Goal: Task Accomplishment & Management: Complete application form

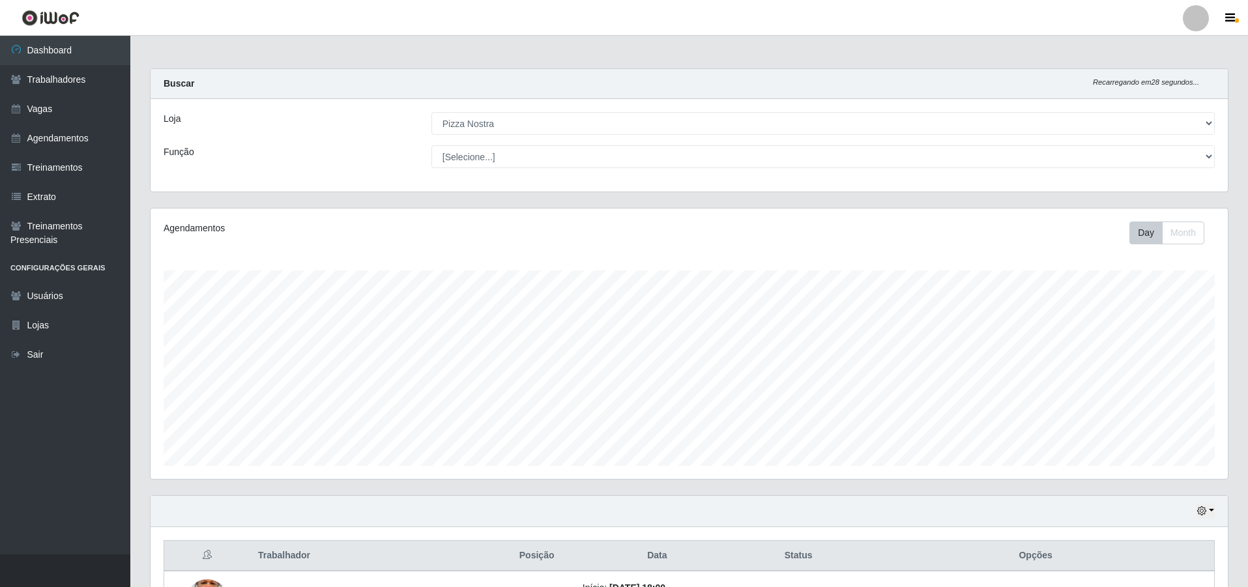
select select "337"
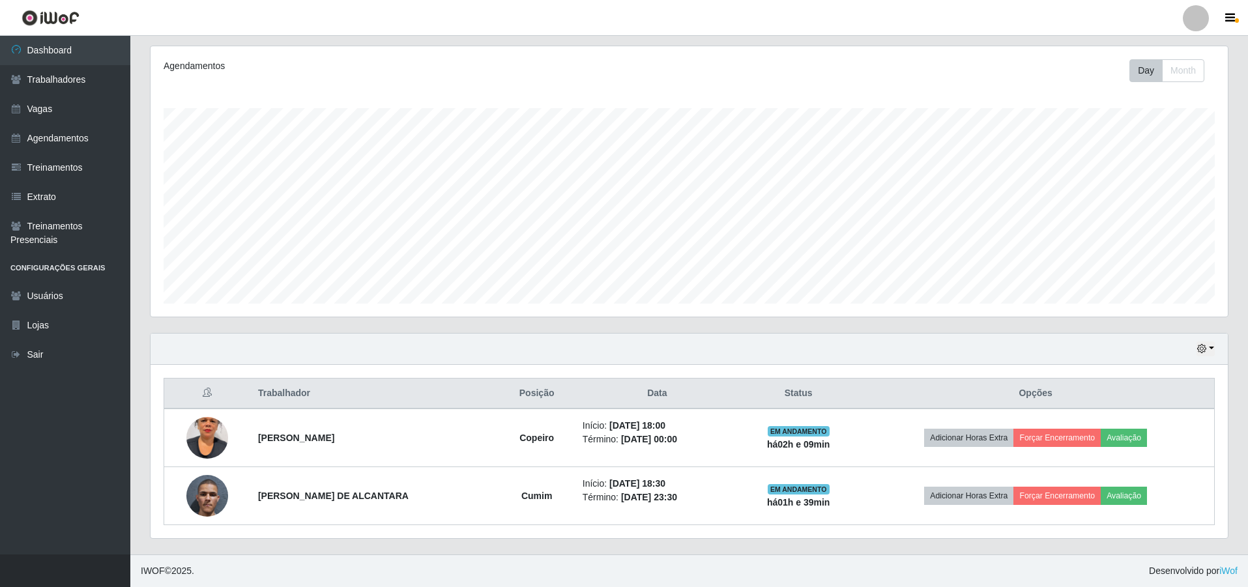
scroll to position [270, 1077]
click at [39, 147] on link "Agendamentos" at bounding box center [65, 138] width 130 height 29
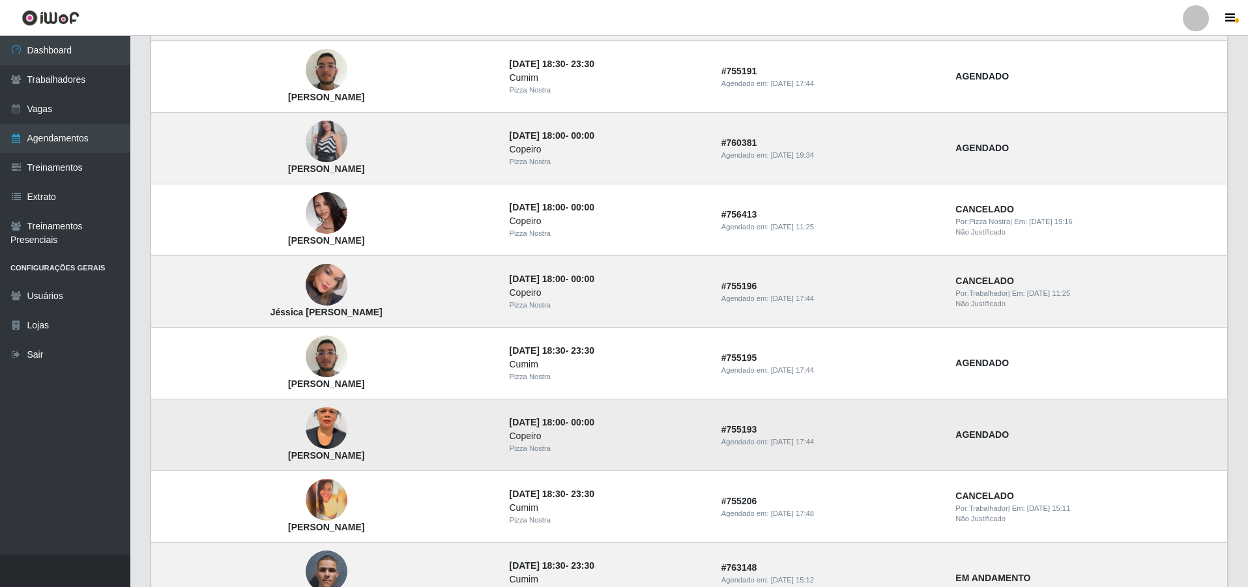
scroll to position [195, 0]
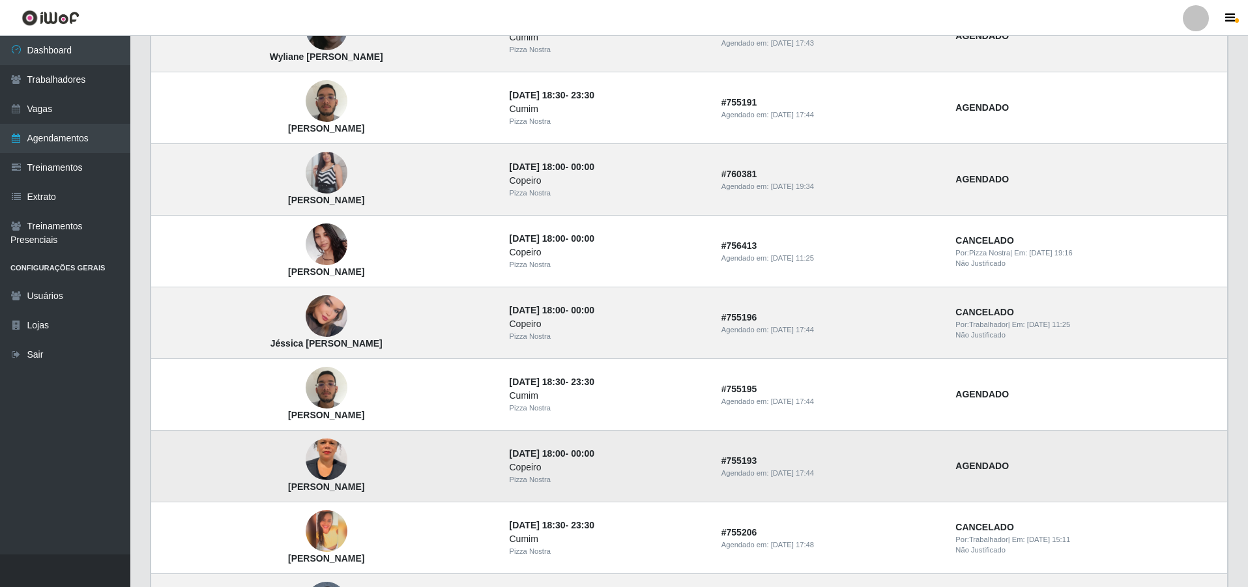
click at [347, 396] on img at bounding box center [327, 387] width 42 height 55
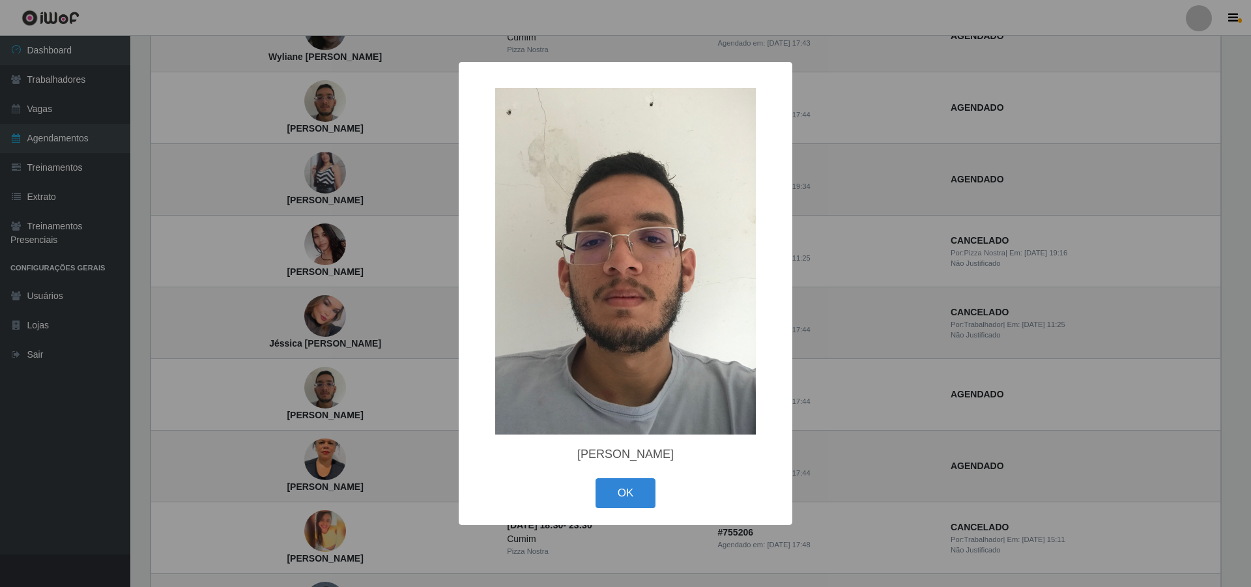
click at [356, 396] on div "× Jhonata Henrique Matias de Araújo OK Cancel" at bounding box center [625, 293] width 1251 height 587
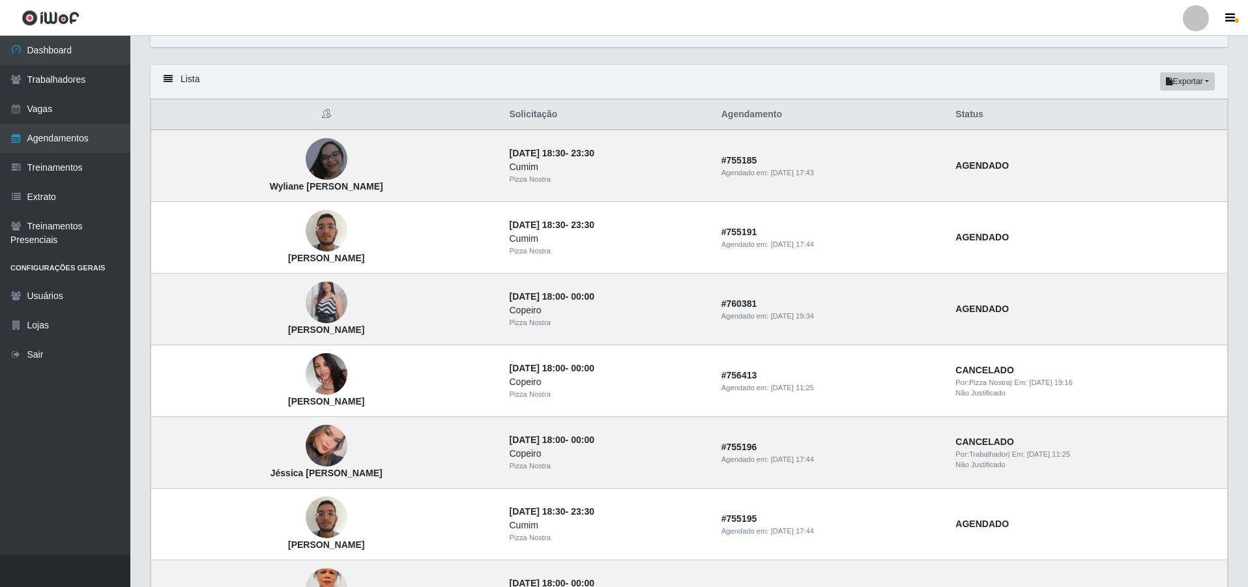
scroll to position [65, 0]
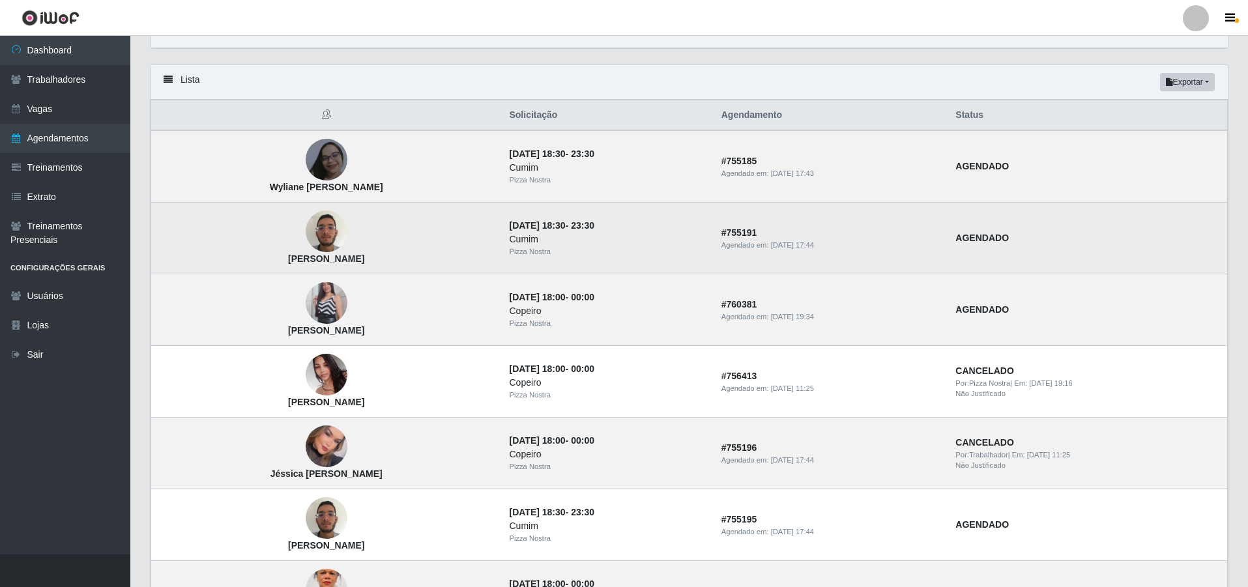
click at [332, 243] on img at bounding box center [327, 231] width 42 height 55
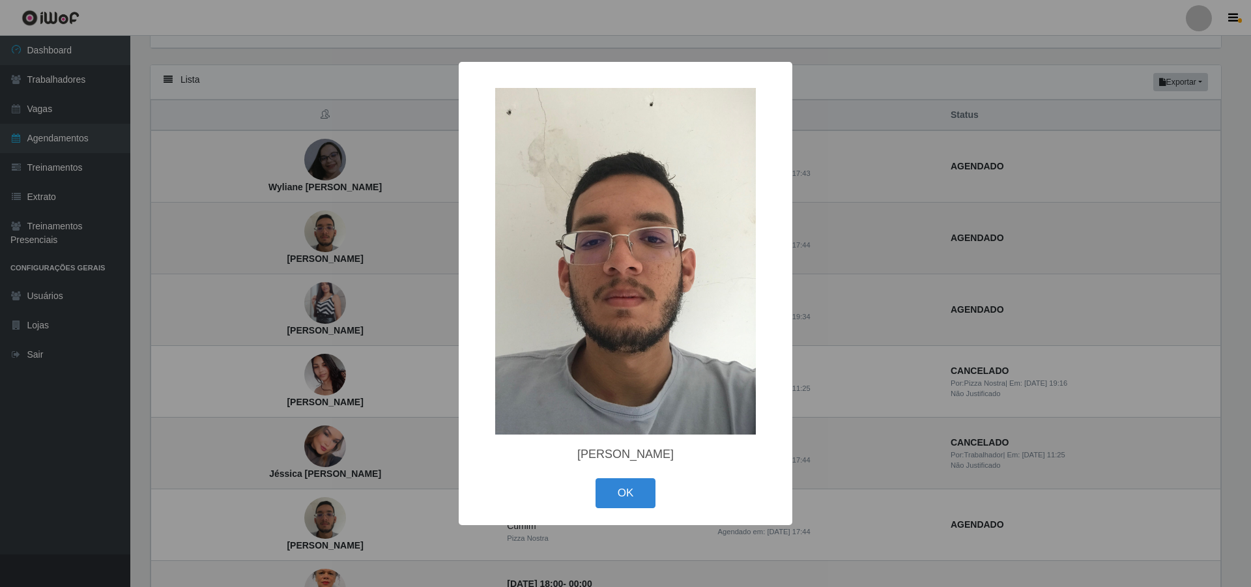
click at [332, 243] on div "× Jhonata Henrique Matias de Araújo OK Cancel" at bounding box center [625, 293] width 1251 height 587
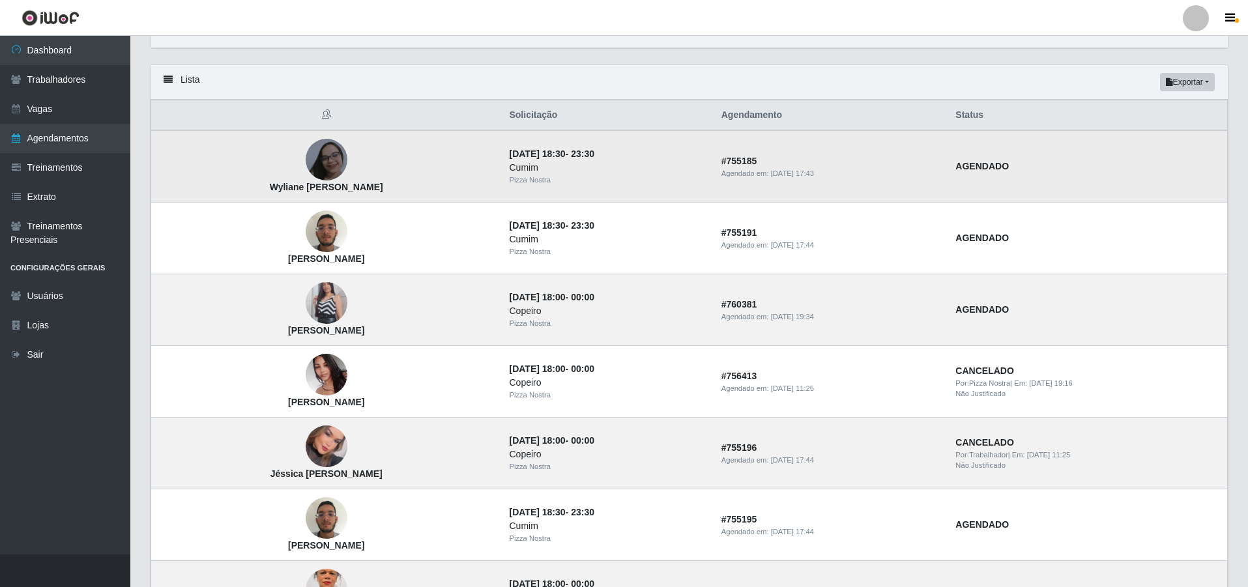
click at [347, 155] on img at bounding box center [327, 159] width 42 height 47
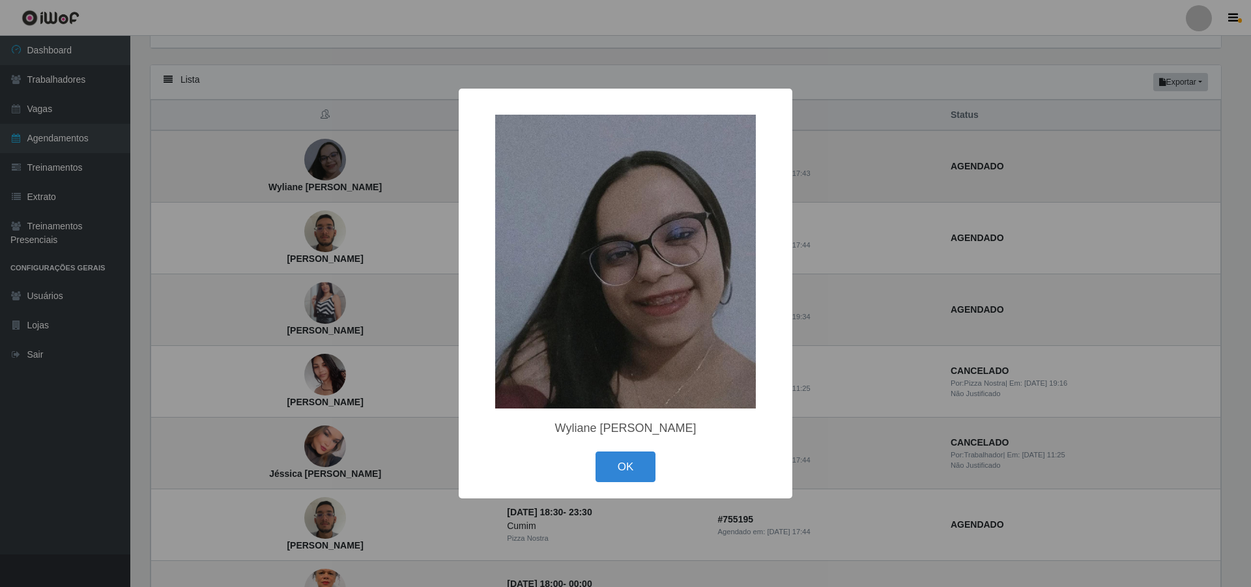
click at [352, 155] on div "× Wyliane Pamela da Silva Gomes OK Cancel" at bounding box center [625, 293] width 1251 height 587
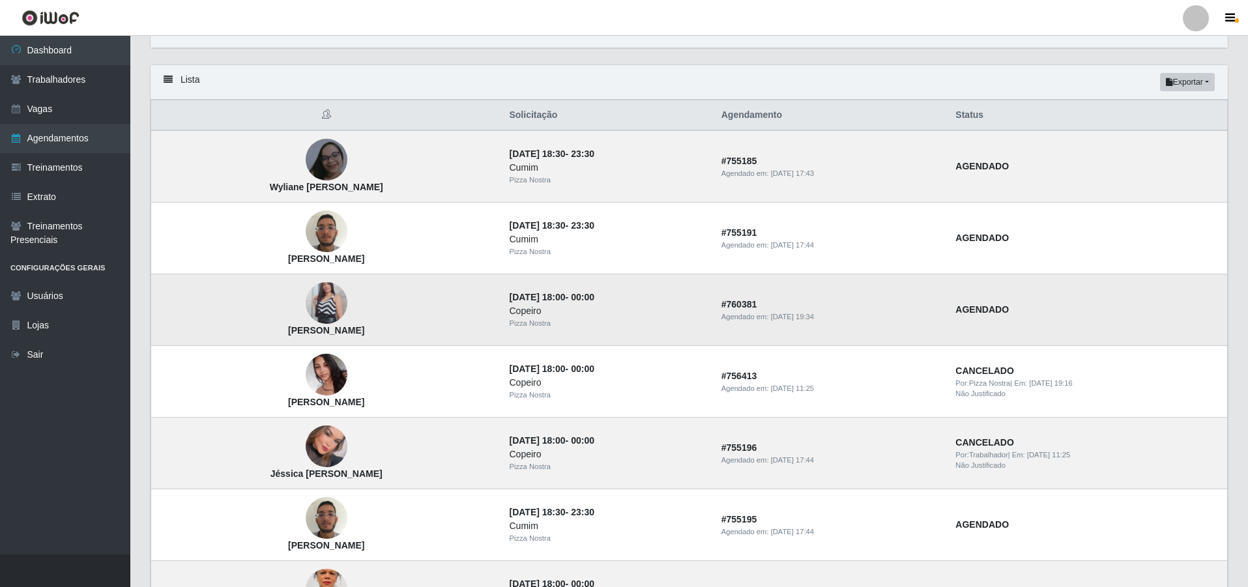
click at [347, 311] on img at bounding box center [327, 303] width 42 height 74
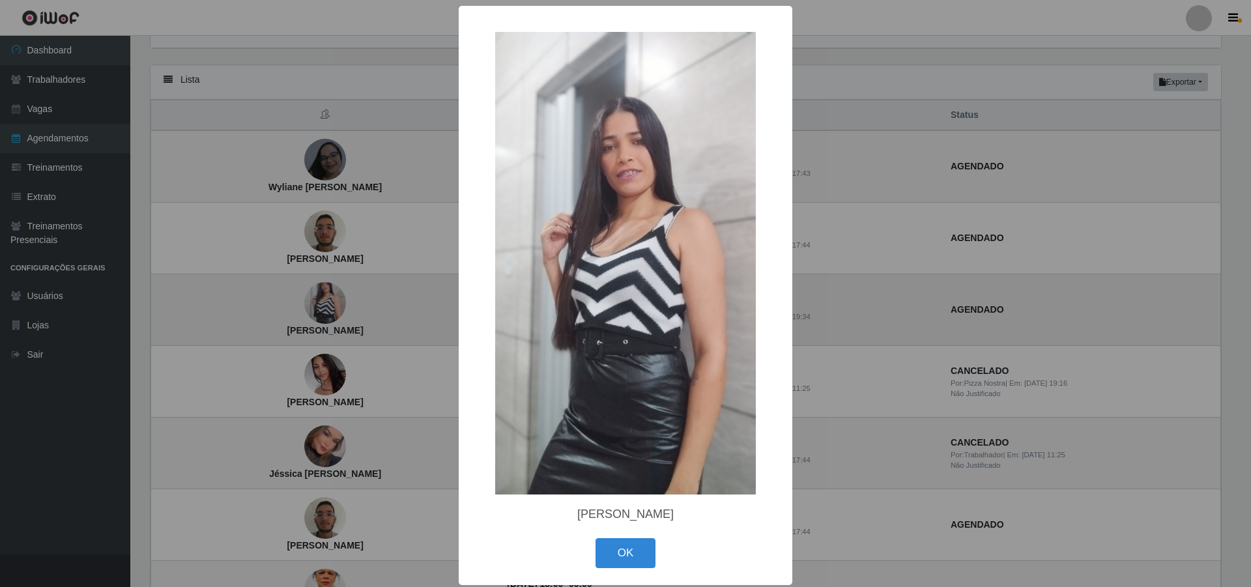
click at [356, 311] on div "× Carolayne Barbosa da Silva OK Cancel" at bounding box center [625, 293] width 1251 height 587
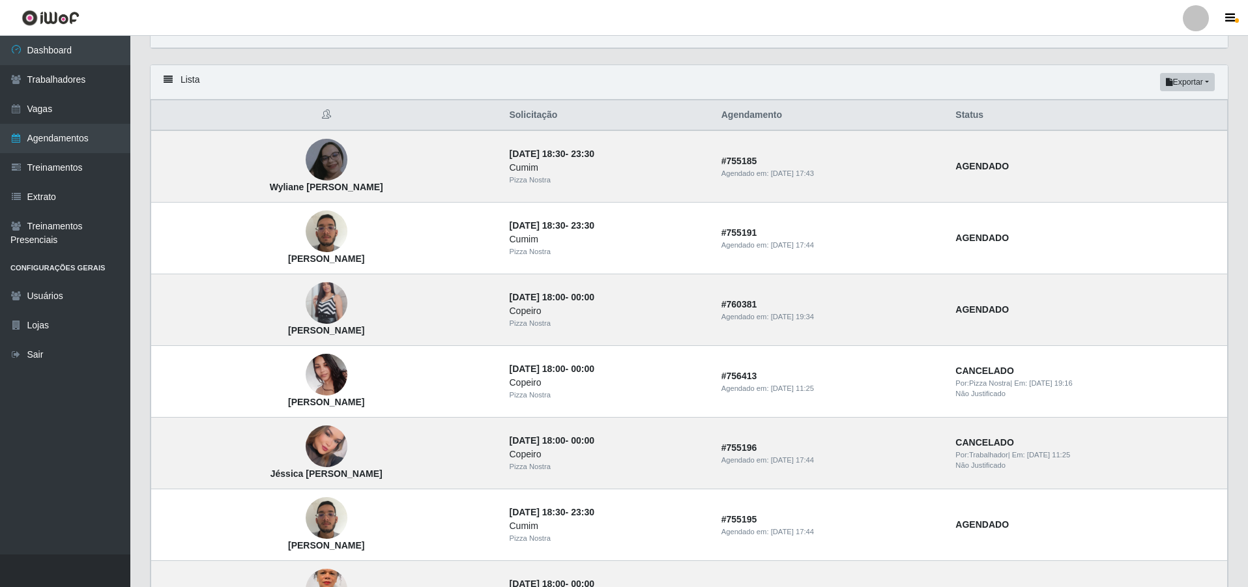
click at [829, 55] on div "Carregando... Buscar Início em Término em Status [Selecione...] AGENDADO AGUARD…" at bounding box center [689, 40] width 1098 height 48
click at [69, 110] on link "Vagas" at bounding box center [65, 108] width 130 height 29
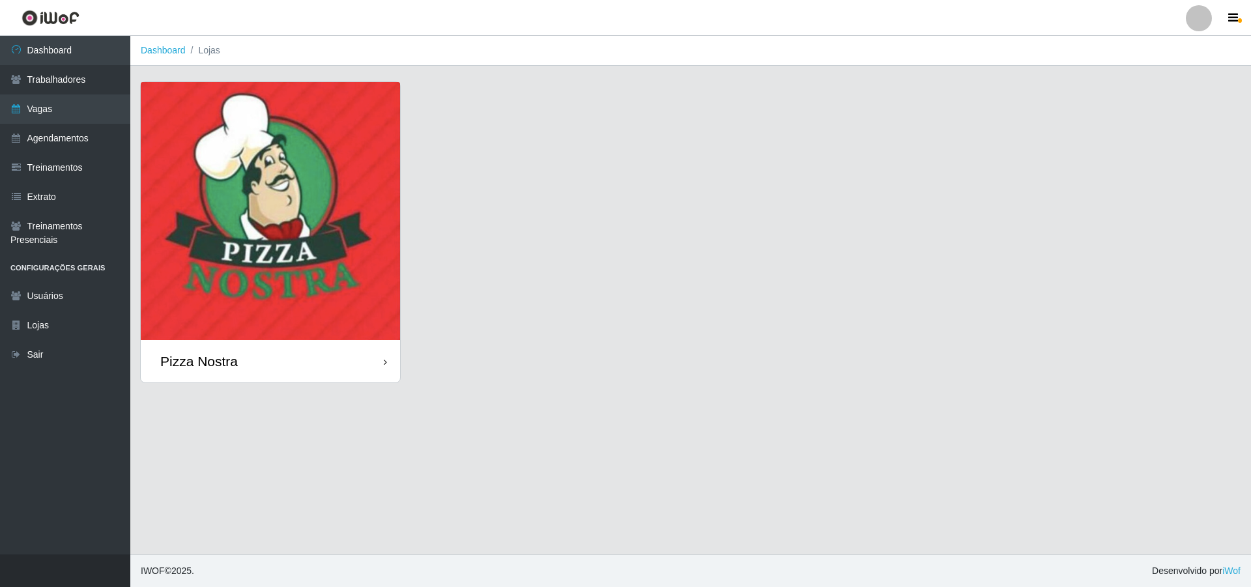
click at [360, 271] on img at bounding box center [270, 211] width 259 height 258
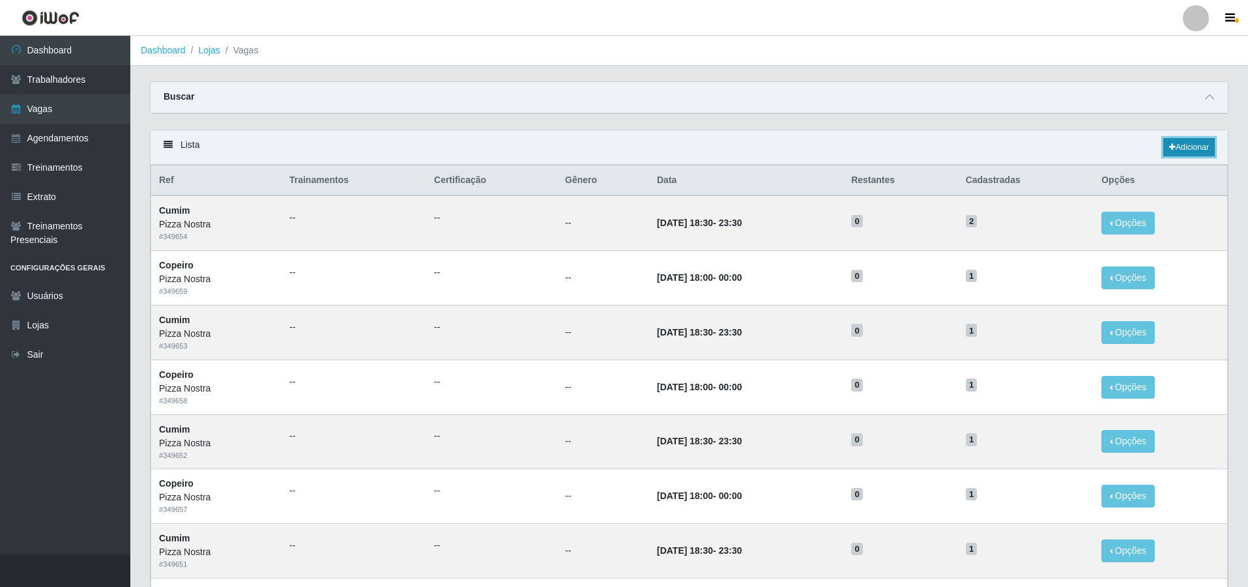
click at [1195, 141] on link "Adicionar" at bounding box center [1188, 147] width 51 height 18
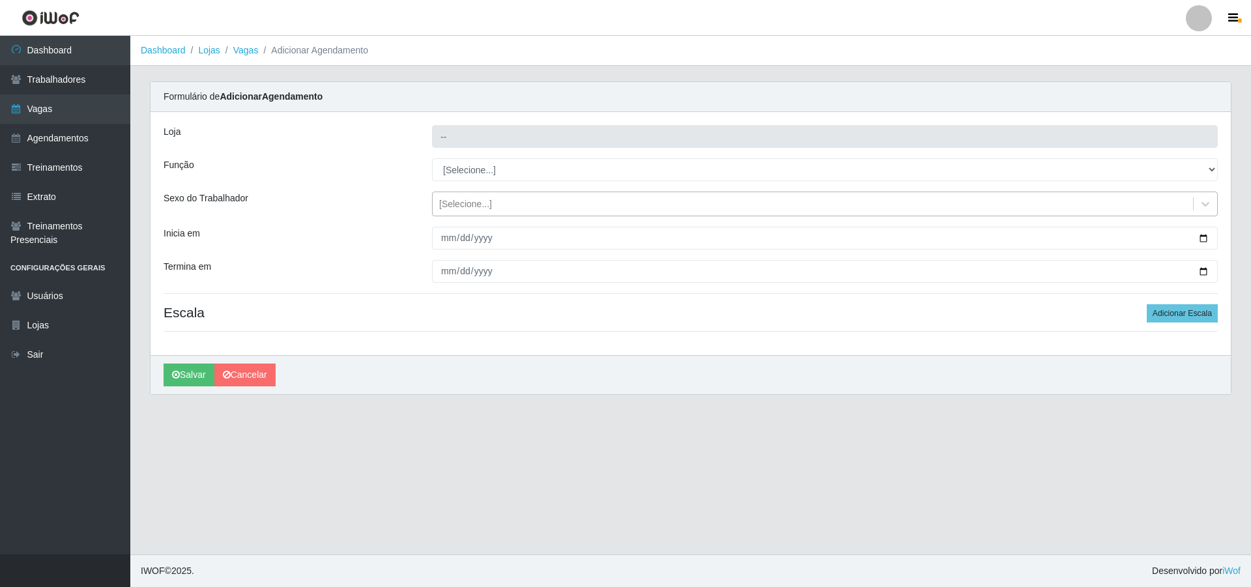
type input "Pizza Nostra"
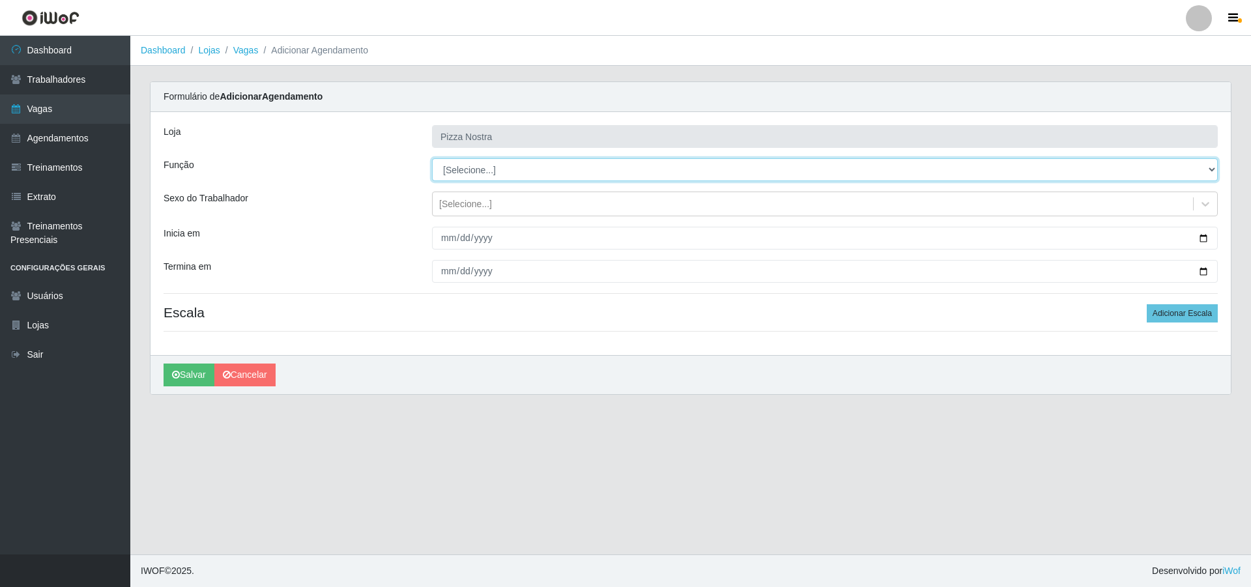
click at [500, 167] on select "[Selecione...] ASG ASG + ASG ++ Auxiliar de Cozinha Auxiliar de Cozinha + Auxil…" at bounding box center [825, 169] width 786 height 23
select select "91"
click at [432, 158] on select "[Selecione...] ASG ASG + ASG ++ Auxiliar de Cozinha Auxiliar de Cozinha + Auxil…" at bounding box center [825, 169] width 786 height 23
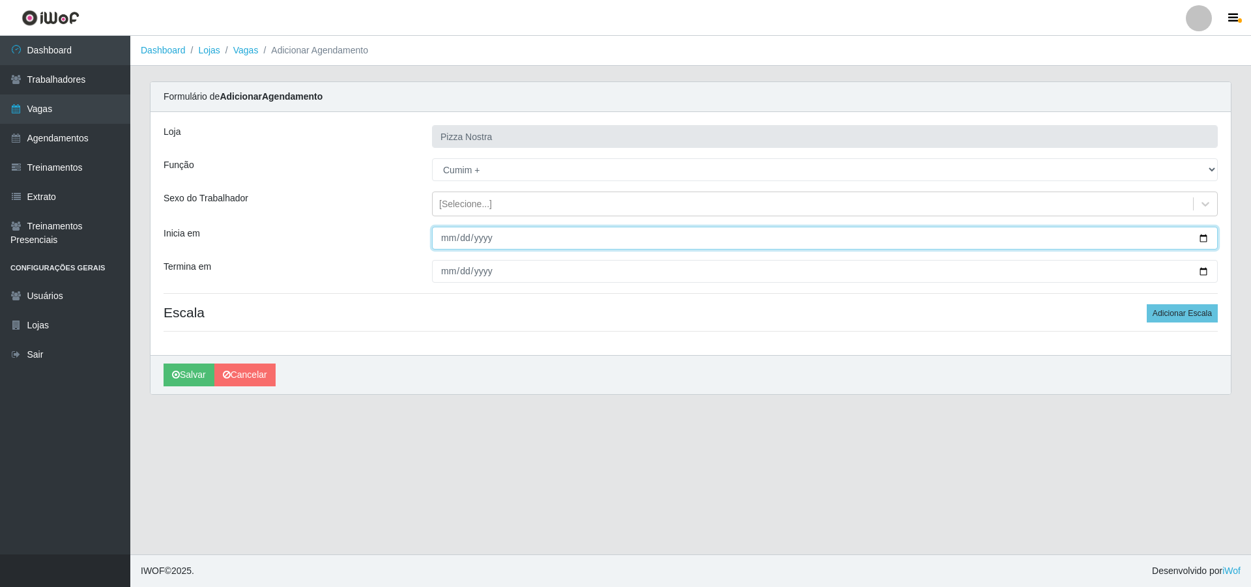
click at [439, 242] on input "Inicia em" at bounding box center [825, 238] width 786 height 23
type input "2025-10-04"
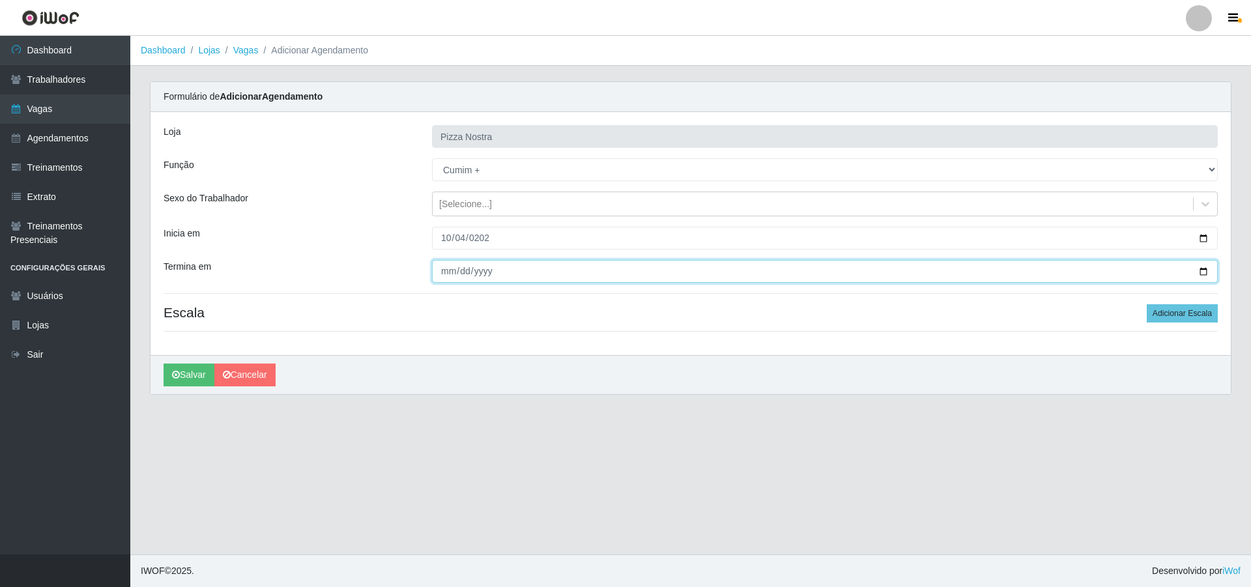
click at [446, 271] on input "Termina em" at bounding box center [825, 271] width 786 height 23
type input "2025-10-05"
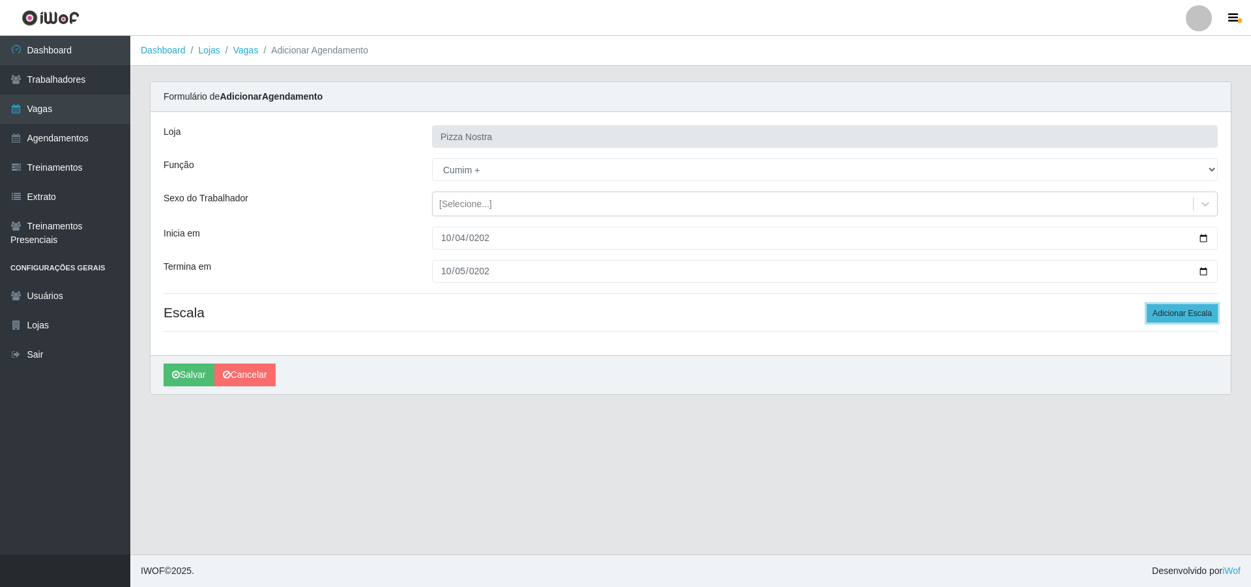
click at [1191, 309] on button "Adicionar Escala" at bounding box center [1182, 313] width 71 height 18
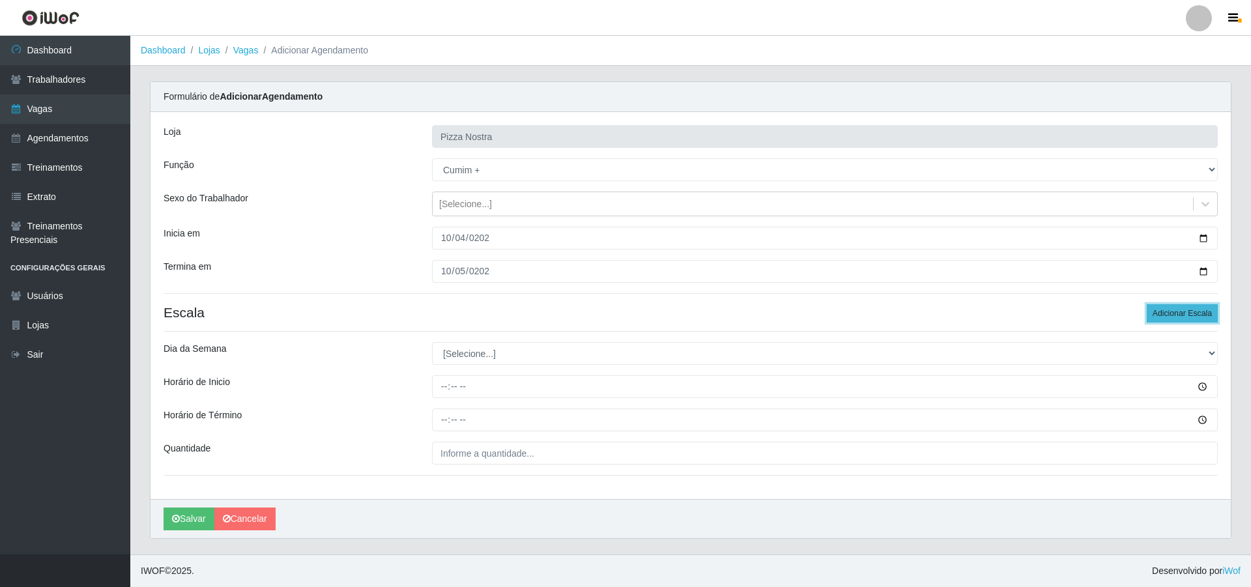
click at [1191, 309] on button "Adicionar Escala" at bounding box center [1182, 313] width 71 height 18
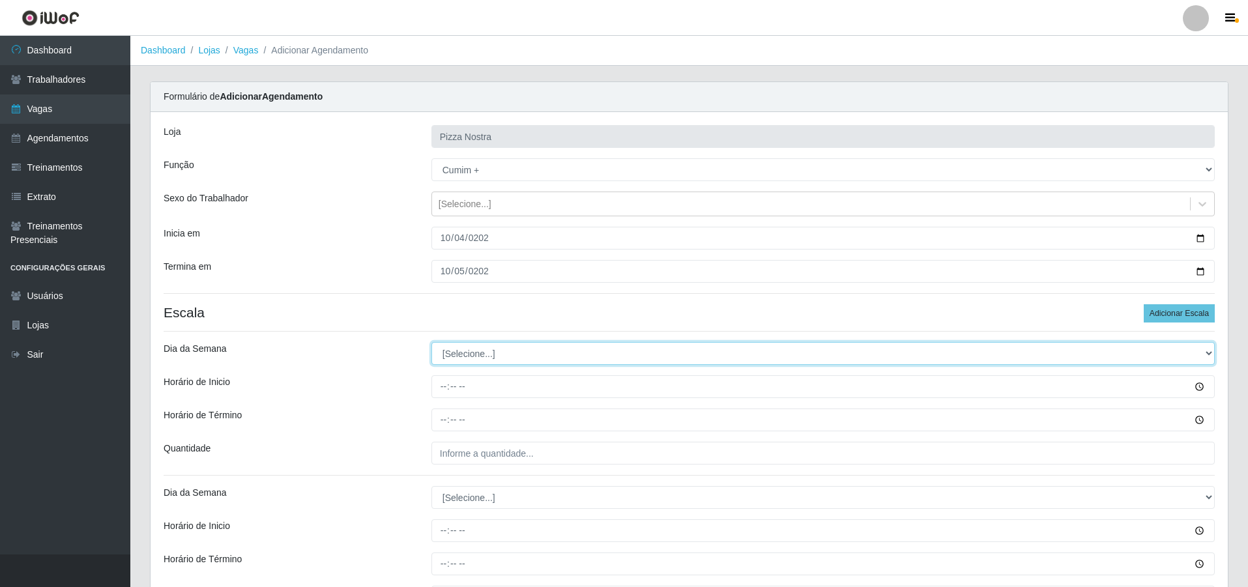
drag, startPoint x: 510, startPoint y: 356, endPoint x: 504, endPoint y: 362, distance: 8.8
click at [510, 356] on select "[Selecione...] Segunda Terça Quarta Quinta Sexta Sábado Domingo" at bounding box center [822, 353] width 783 height 23
select select "6"
click at [431, 342] on select "[Selecione...] Segunda Terça Quarta Quinta Sexta Sábado Domingo" at bounding box center [822, 353] width 783 height 23
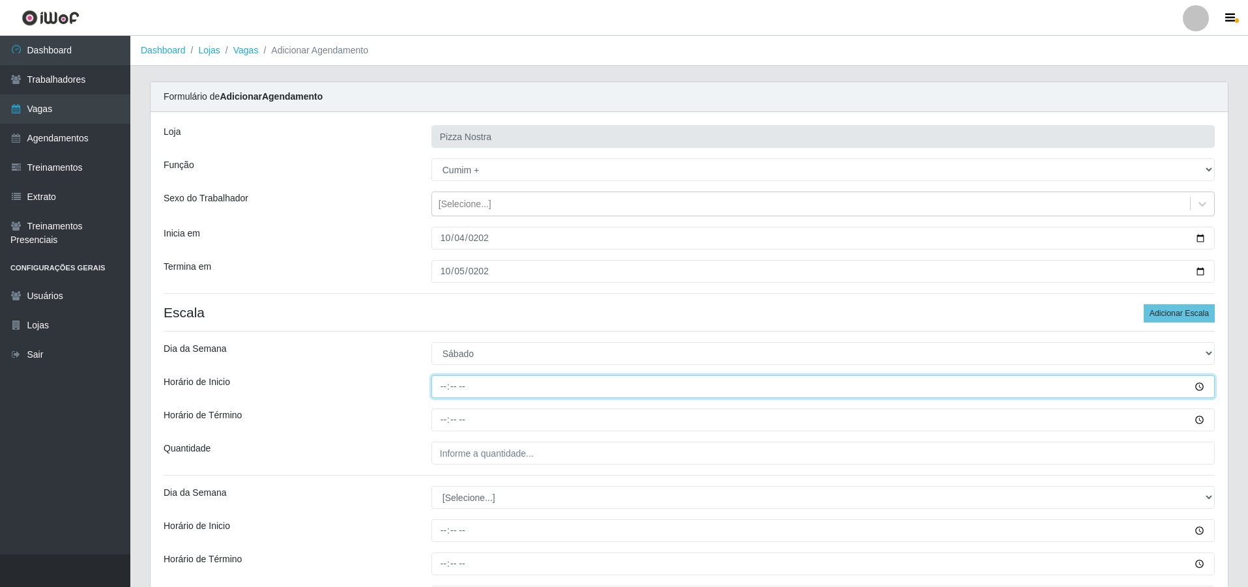
click at [442, 393] on input "Horário de Inicio" at bounding box center [822, 386] width 783 height 23
type input "18:00"
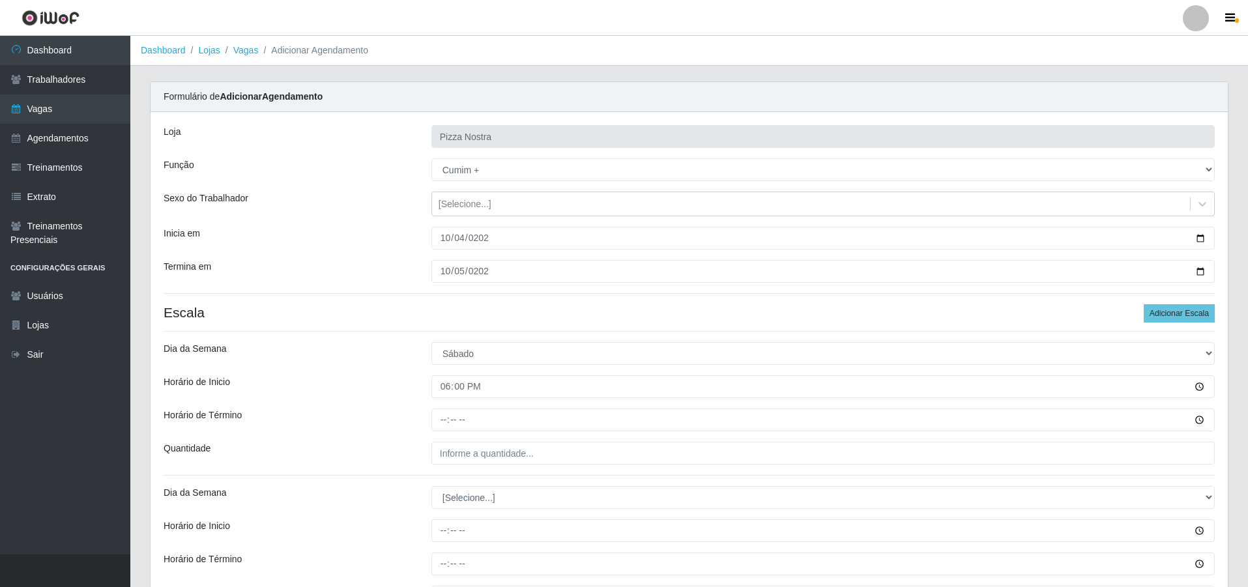
click at [444, 435] on div "Loja Pizza Nostra Função [Selecione...] ASG ASG + ASG ++ Auxiliar de Cozinha Au…" at bounding box center [688, 377] width 1077 height 531
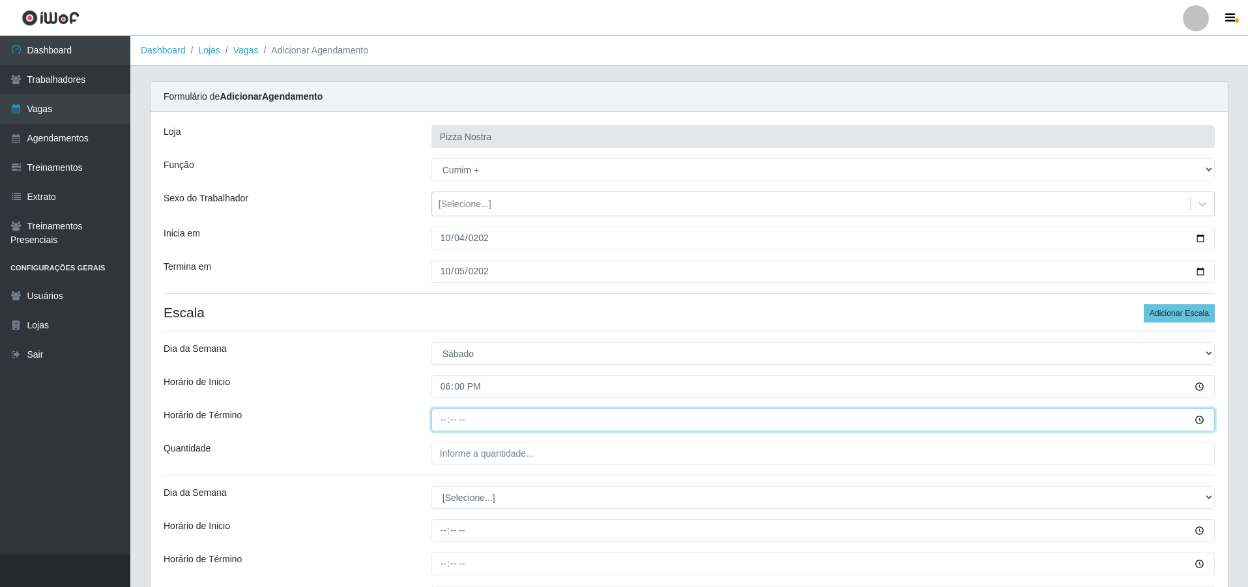
click at [443, 428] on input "Horário de Término" at bounding box center [822, 419] width 783 height 23
type input "00:00"
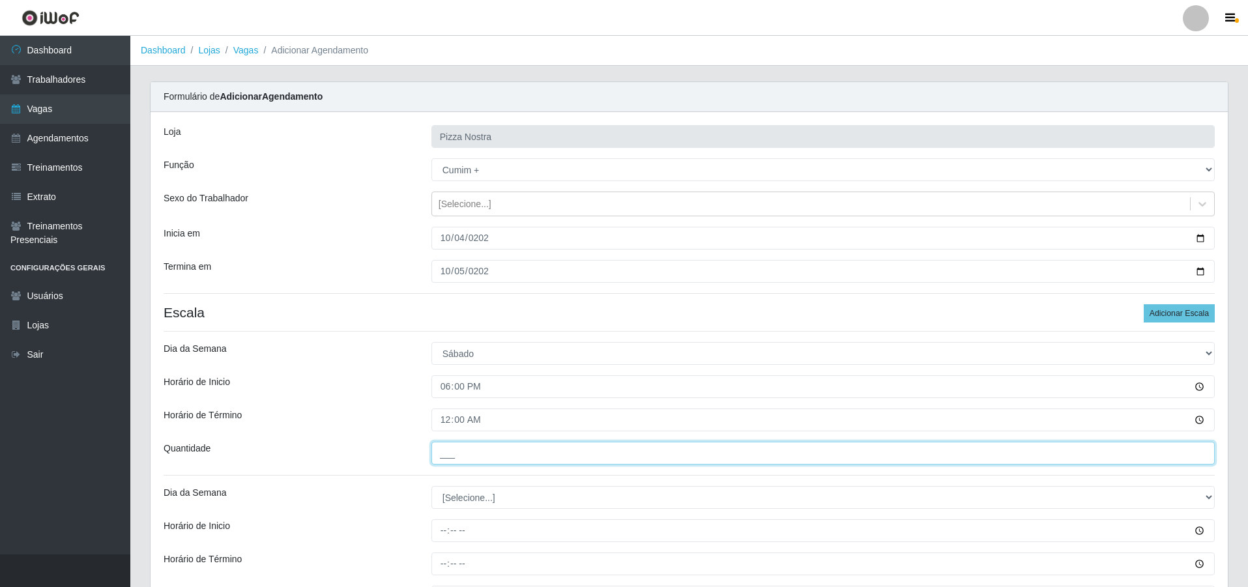
click at [460, 447] on input "___" at bounding box center [822, 453] width 783 height 23
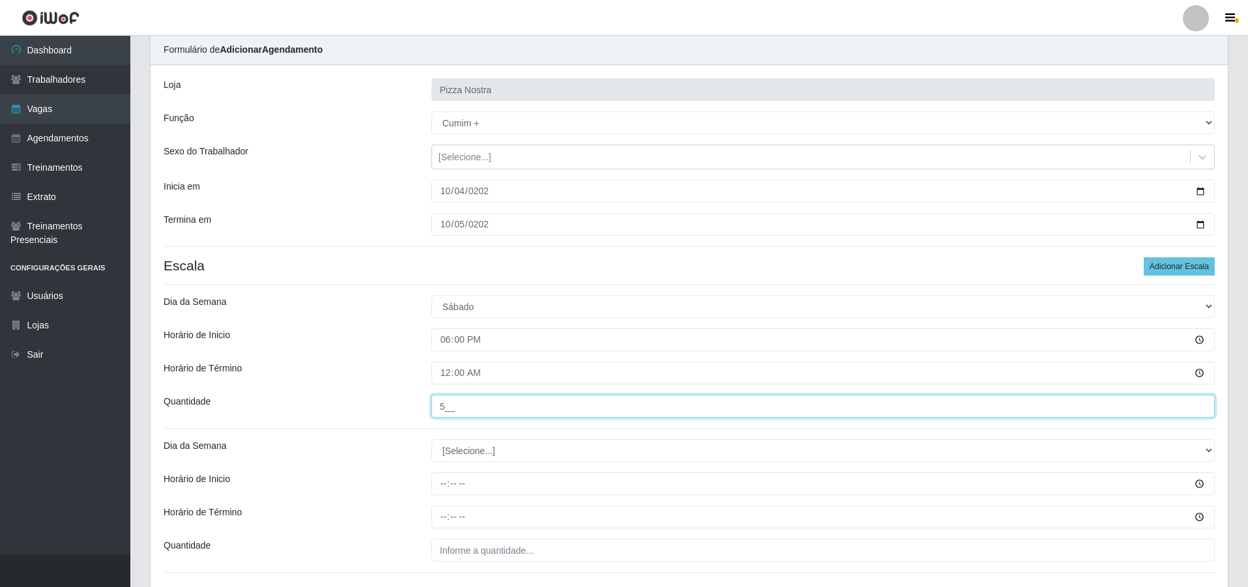
scroll to position [144, 0]
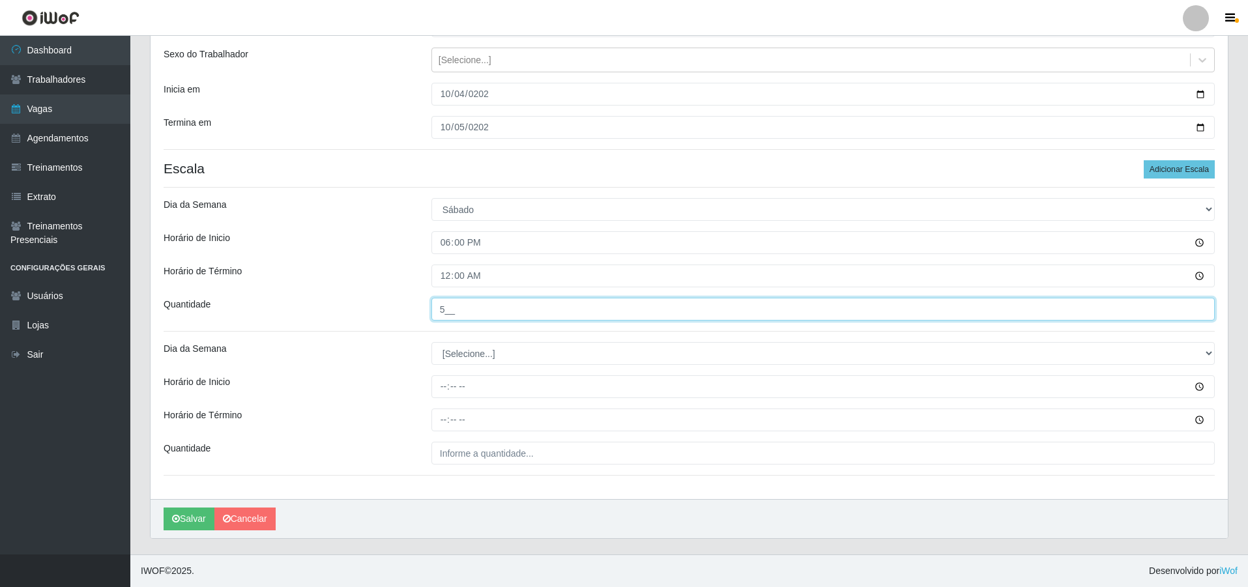
type input "5__"
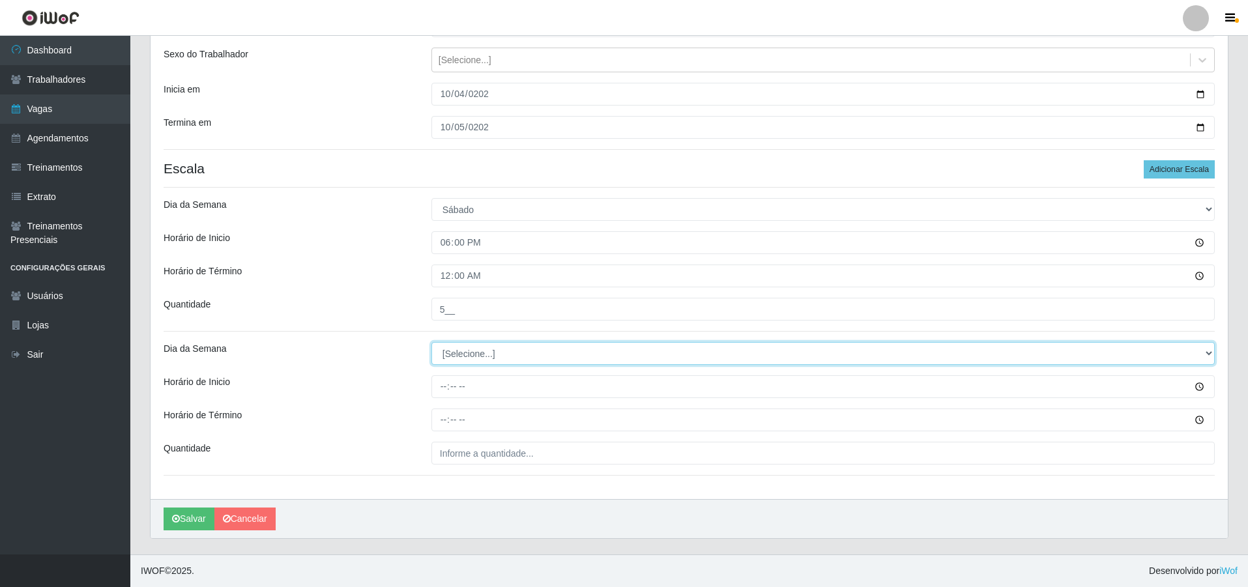
click at [459, 355] on select "[Selecione...] Segunda Terça Quarta Quinta Sexta Sábado Domingo" at bounding box center [822, 353] width 783 height 23
click at [472, 358] on select "[Selecione...] Segunda Terça Quarta Quinta Sexta Sábado Domingo" at bounding box center [822, 353] width 783 height 23
select select "0"
click at [431, 342] on select "[Selecione...] Segunda Terça Quarta Quinta Sexta Sábado Domingo" at bounding box center [822, 353] width 783 height 23
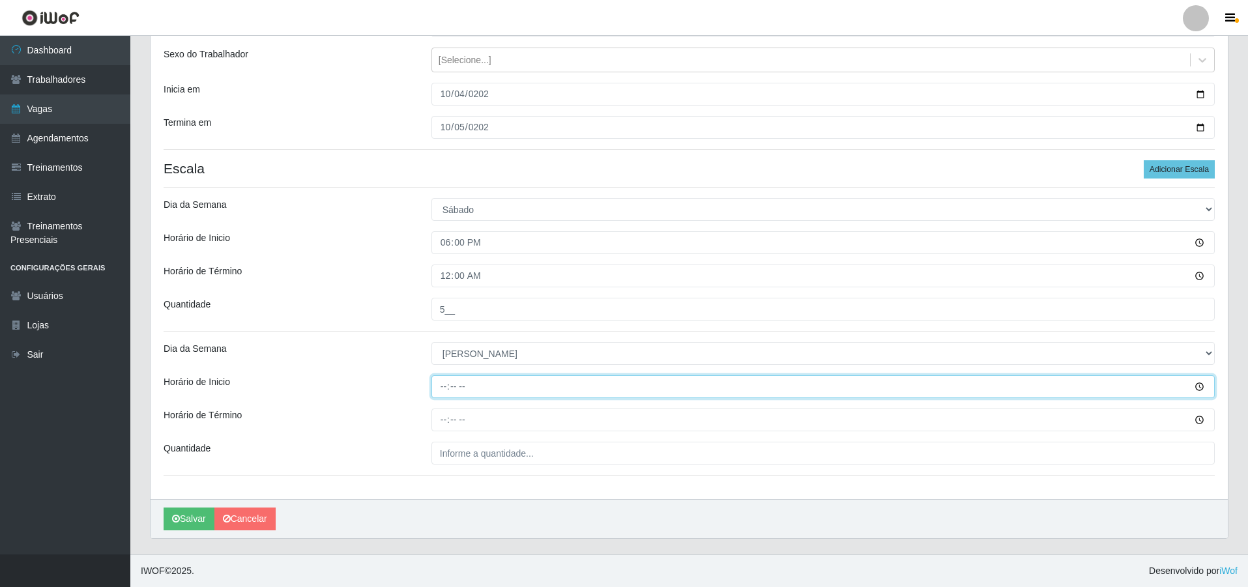
click at [443, 386] on input "Horário de Inicio" at bounding box center [822, 386] width 783 height 23
type input "18:00"
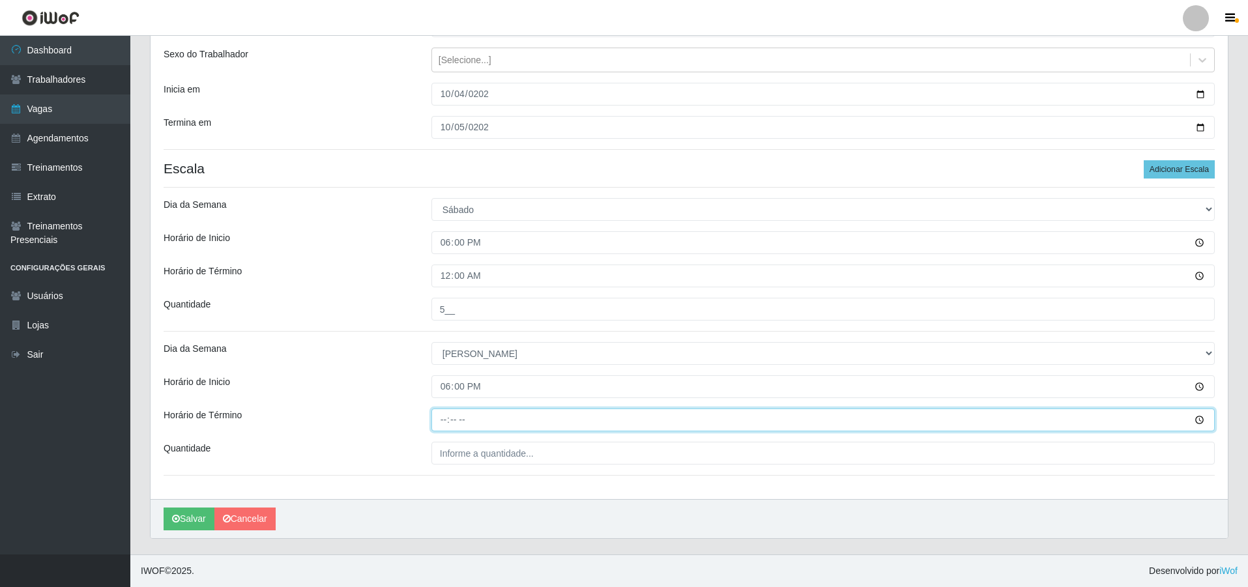
click at [440, 422] on input "Horário de Término" at bounding box center [822, 419] width 783 height 23
type input "00:00"
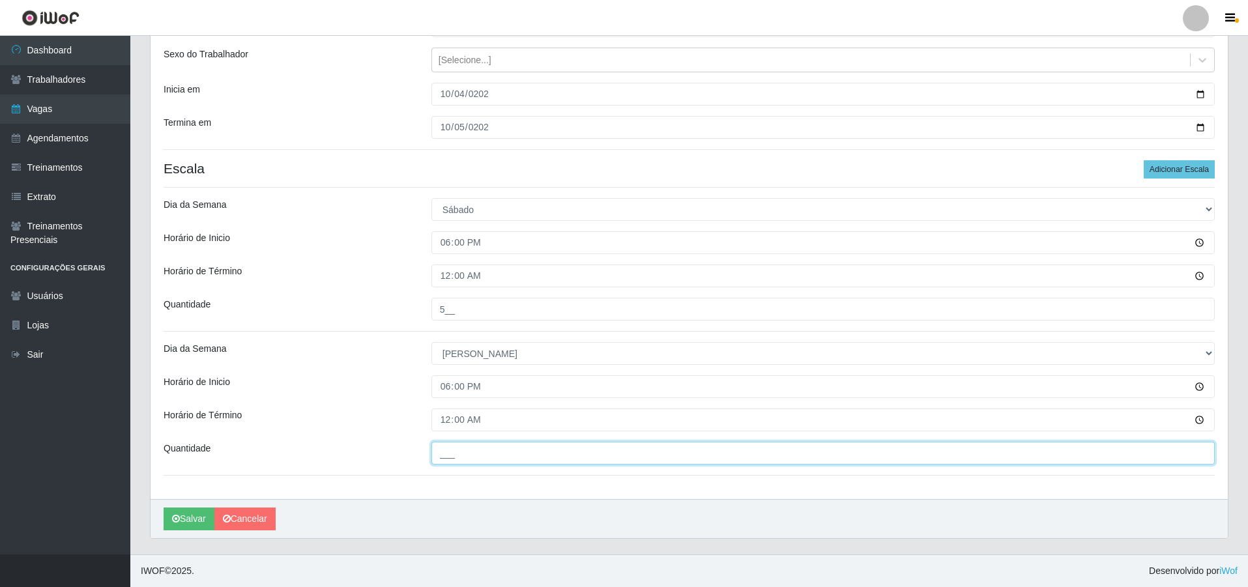
drag, startPoint x: 462, startPoint y: 452, endPoint x: 478, endPoint y: 462, distance: 19.0
click at [462, 452] on input "___" at bounding box center [822, 453] width 783 height 23
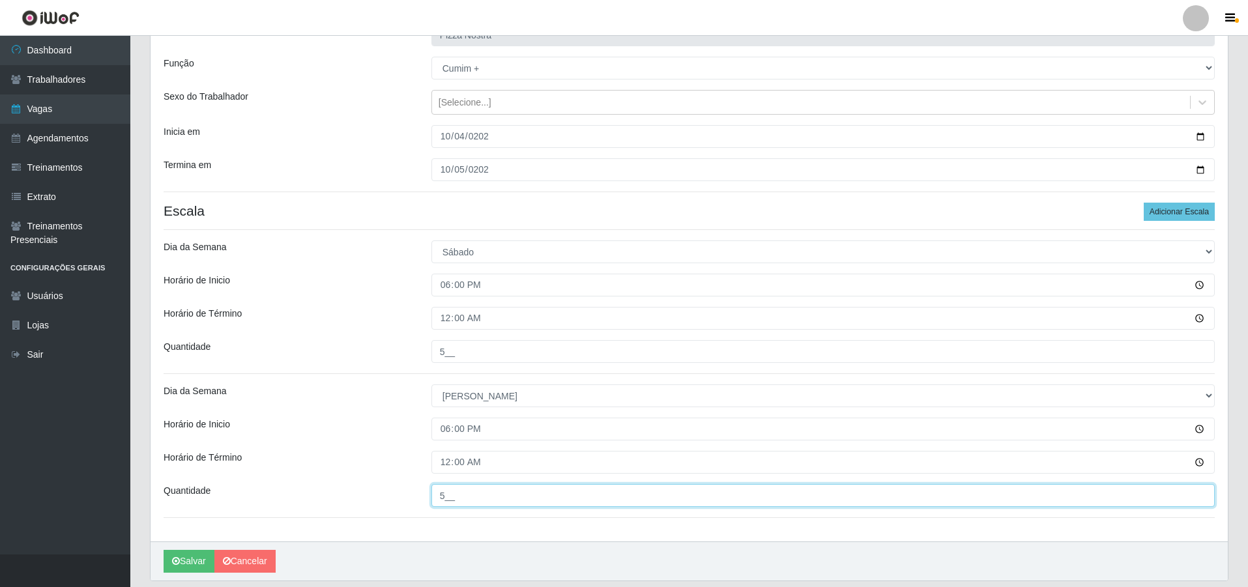
scroll to position [79, 0]
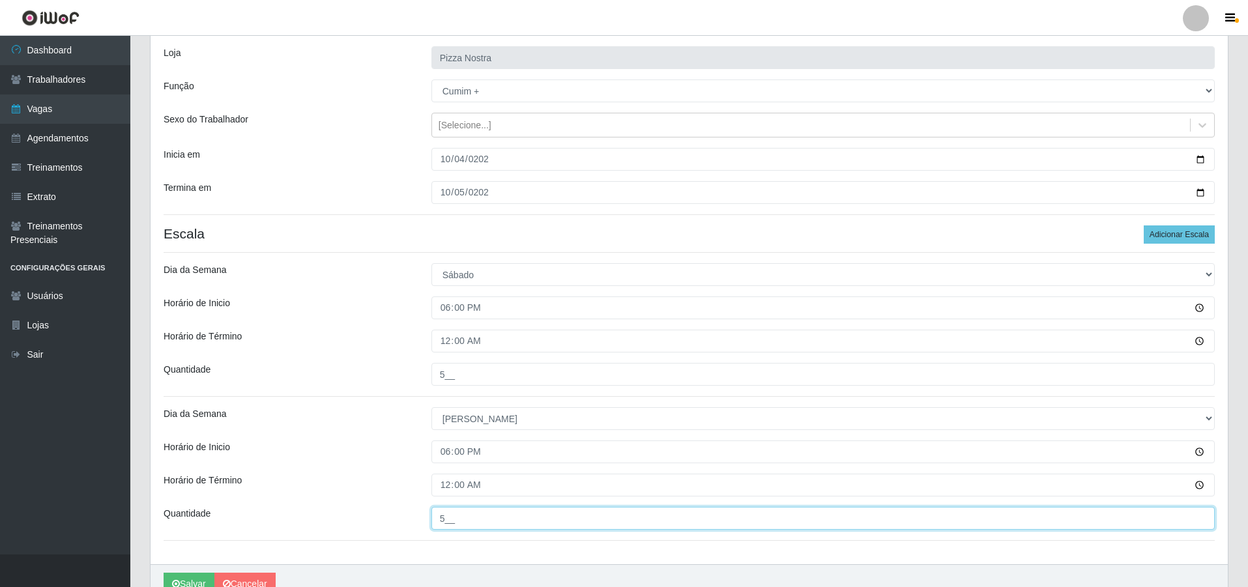
type input "5__"
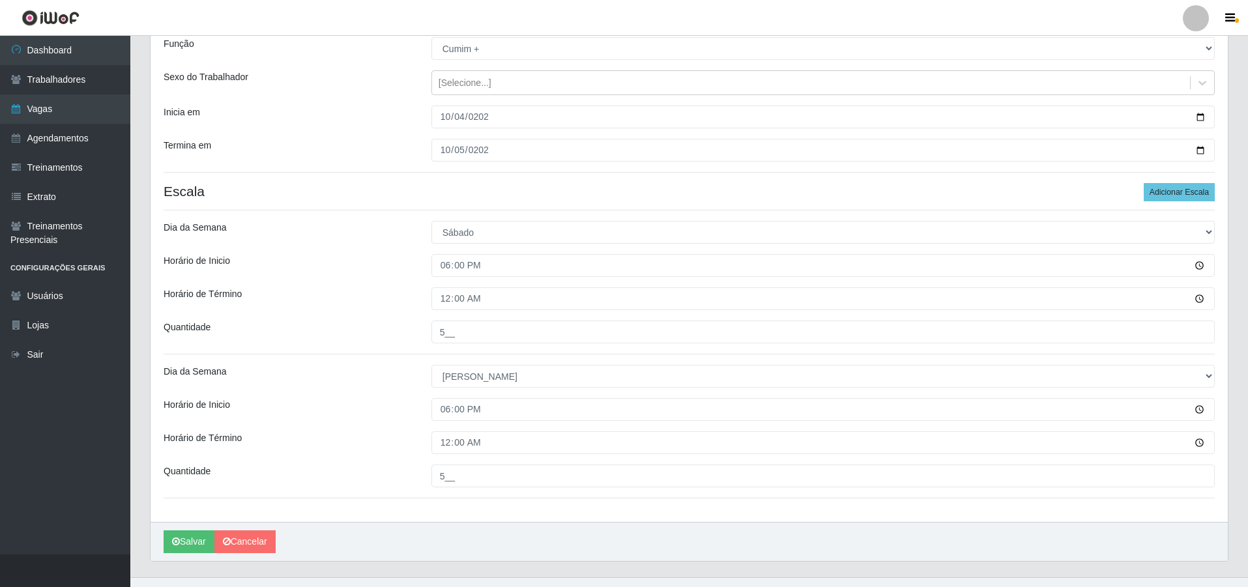
scroll to position [144, 0]
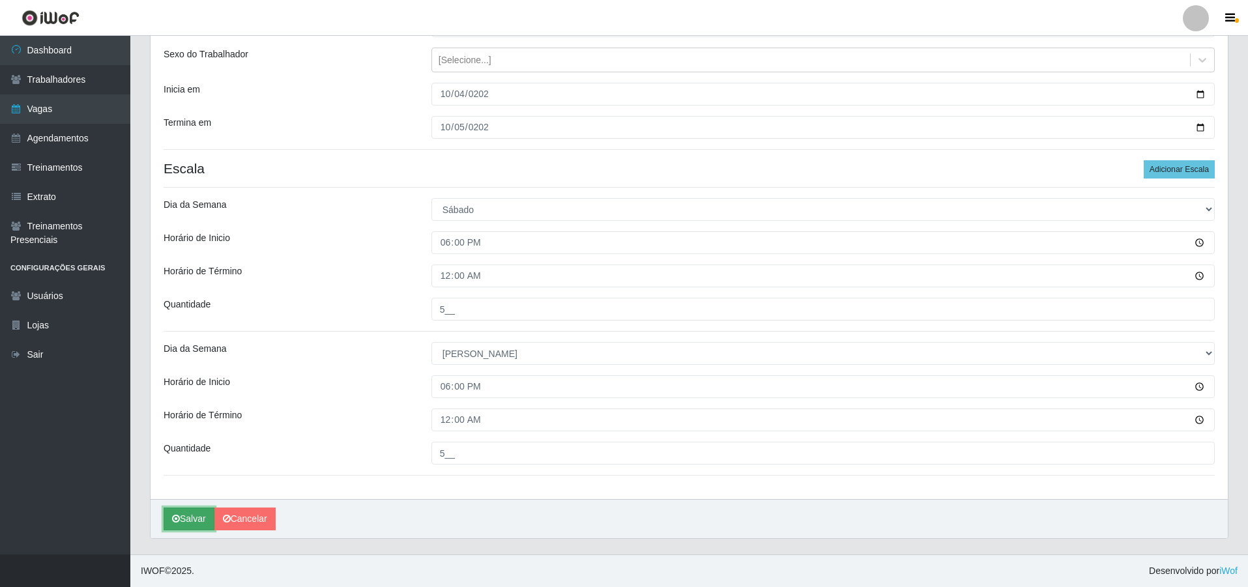
click at [192, 513] on button "Salvar" at bounding box center [189, 519] width 51 height 23
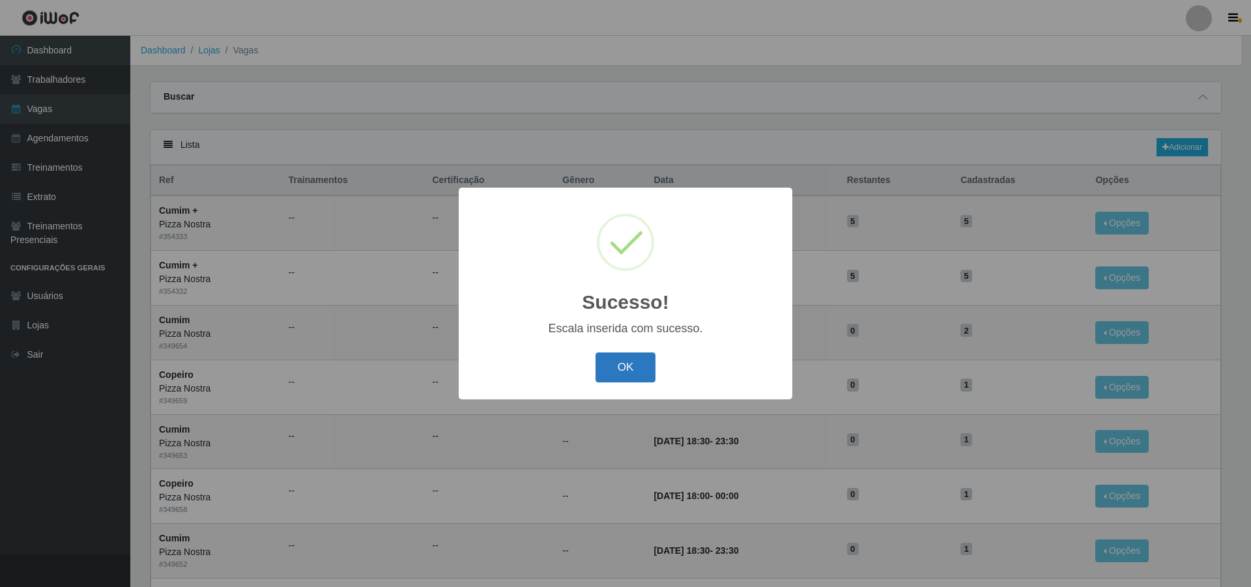
click at [608, 371] on button "OK" at bounding box center [625, 367] width 61 height 31
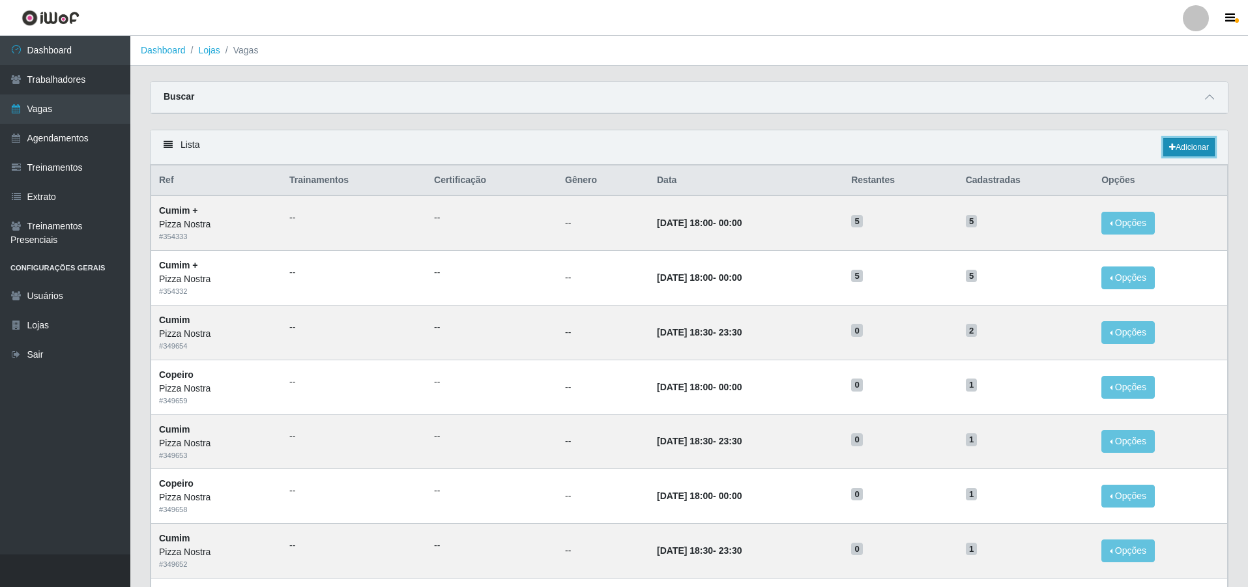
click at [1184, 145] on link "Adicionar" at bounding box center [1188, 147] width 51 height 18
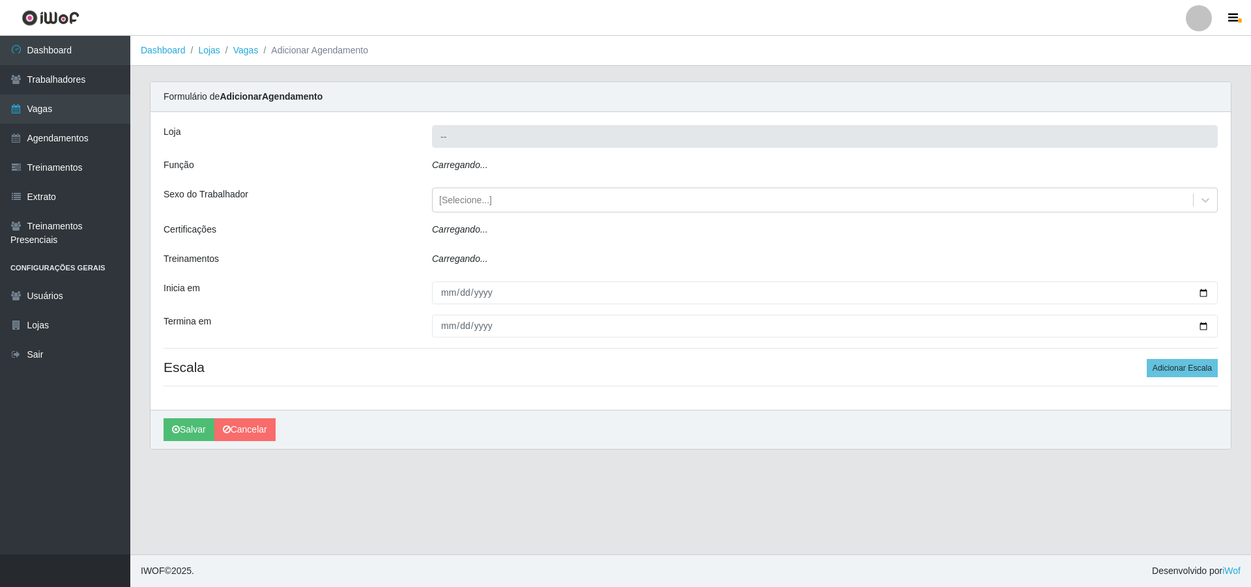
type input "Pizza Nostra"
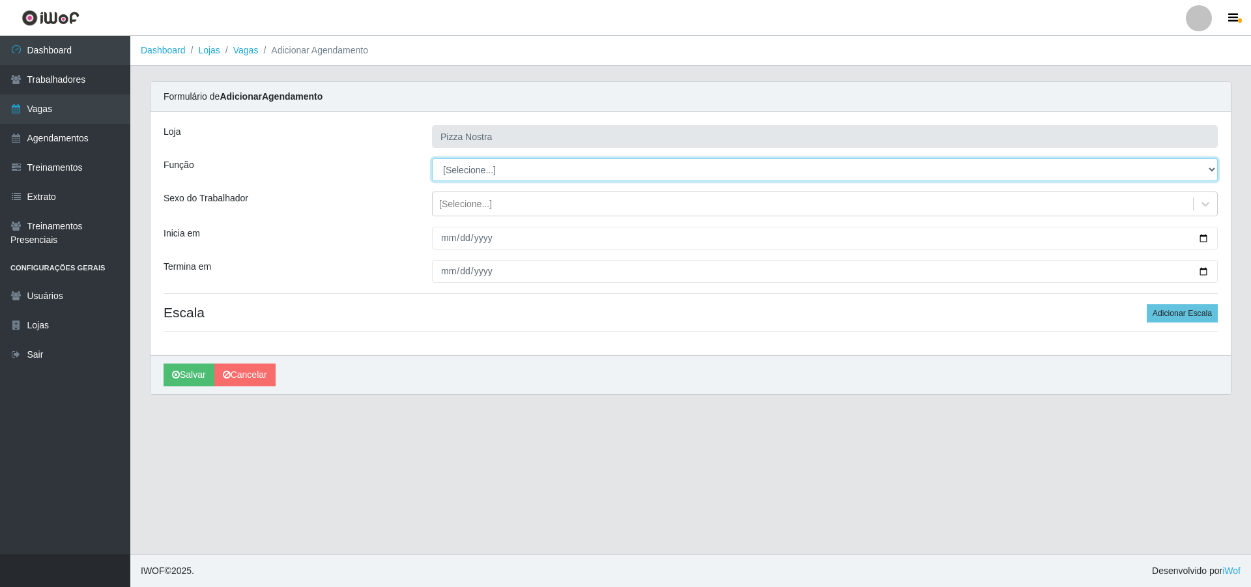
drag, startPoint x: 453, startPoint y: 171, endPoint x: 454, endPoint y: 177, distance: 6.6
click at [453, 171] on select "[Selecione...] ASG ASG + ASG ++ Auxiliar de Cozinha Auxiliar de Cozinha + Auxil…" at bounding box center [825, 169] width 786 height 23
select select "96"
click at [432, 158] on select "[Selecione...] ASG ASG + ASG ++ Auxiliar de Cozinha Auxiliar de Cozinha + Auxil…" at bounding box center [825, 169] width 786 height 23
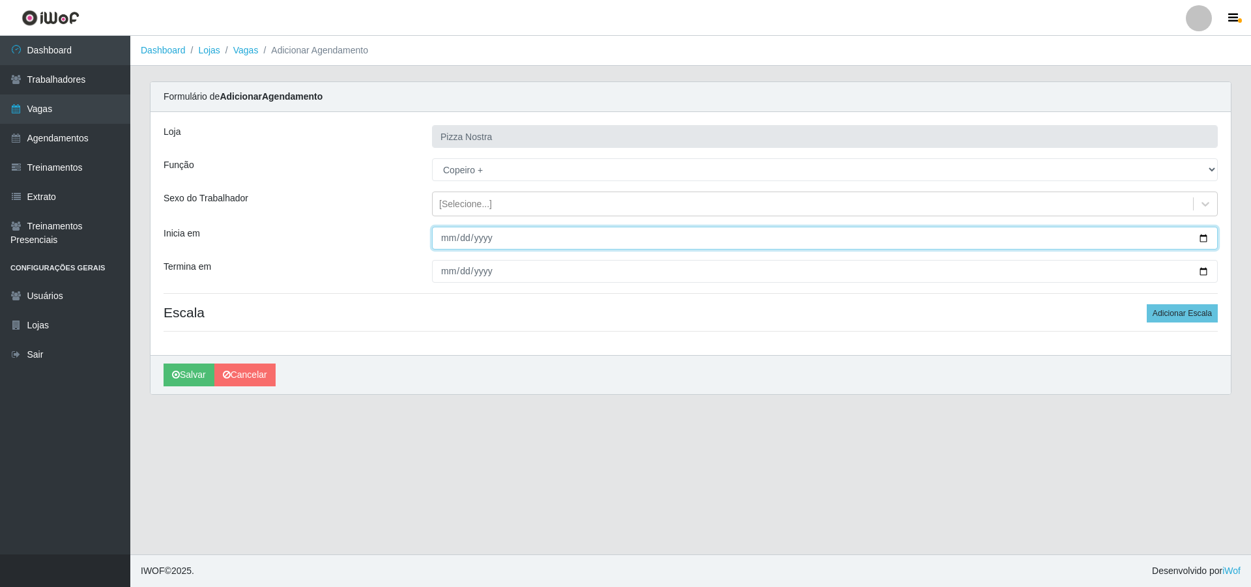
click at [440, 238] on input "Inicia em" at bounding box center [825, 238] width 786 height 23
click at [461, 236] on input "2025-05-04" at bounding box center [825, 238] width 786 height 23
type input "2025-10-04"
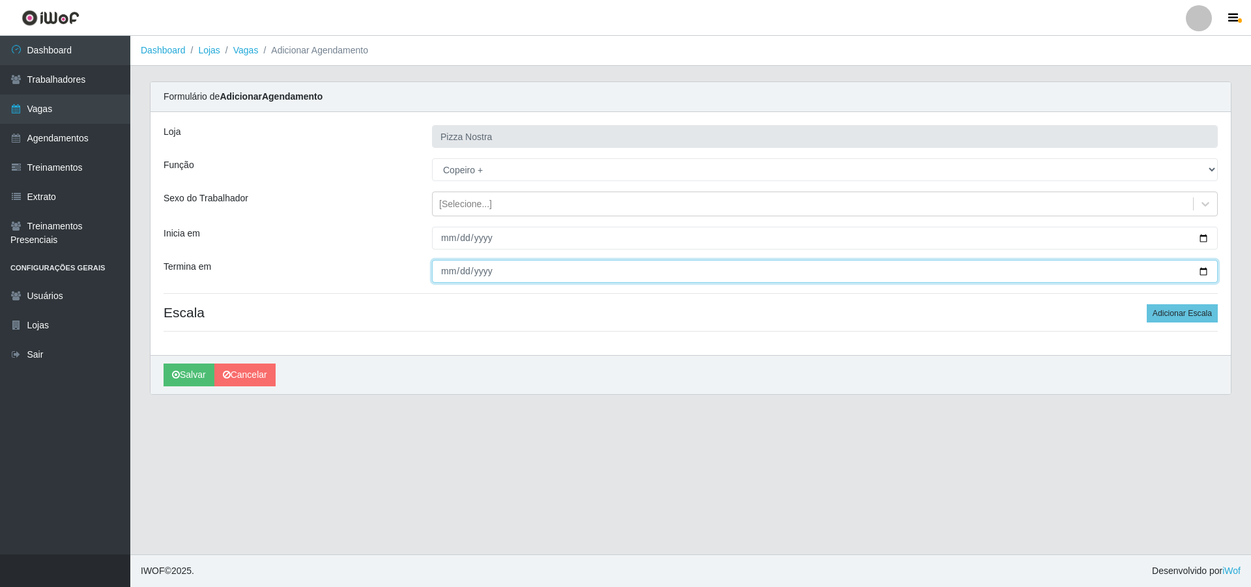
click at [450, 270] on input "Termina em" at bounding box center [825, 271] width 786 height 23
type input "2025-10-05"
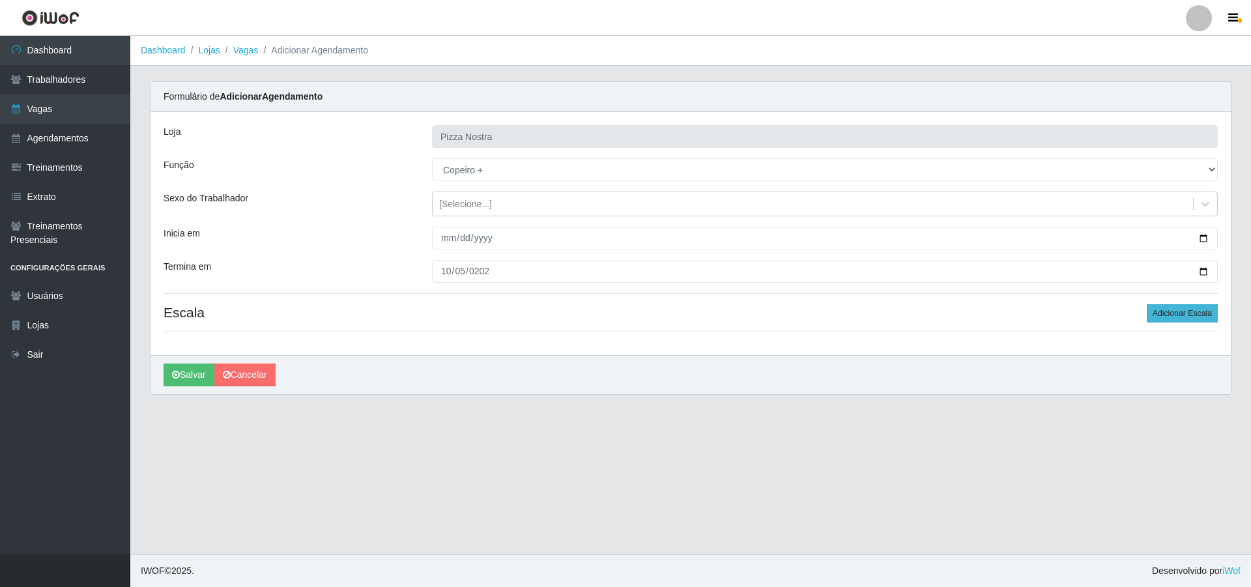
click at [1186, 324] on div "Loja Pizza Nostra Função [Selecione...] ASG ASG + ASG ++ Auxiliar de Cozinha Au…" at bounding box center [690, 233] width 1080 height 243
click at [1188, 321] on button "Adicionar Escala" at bounding box center [1182, 313] width 71 height 18
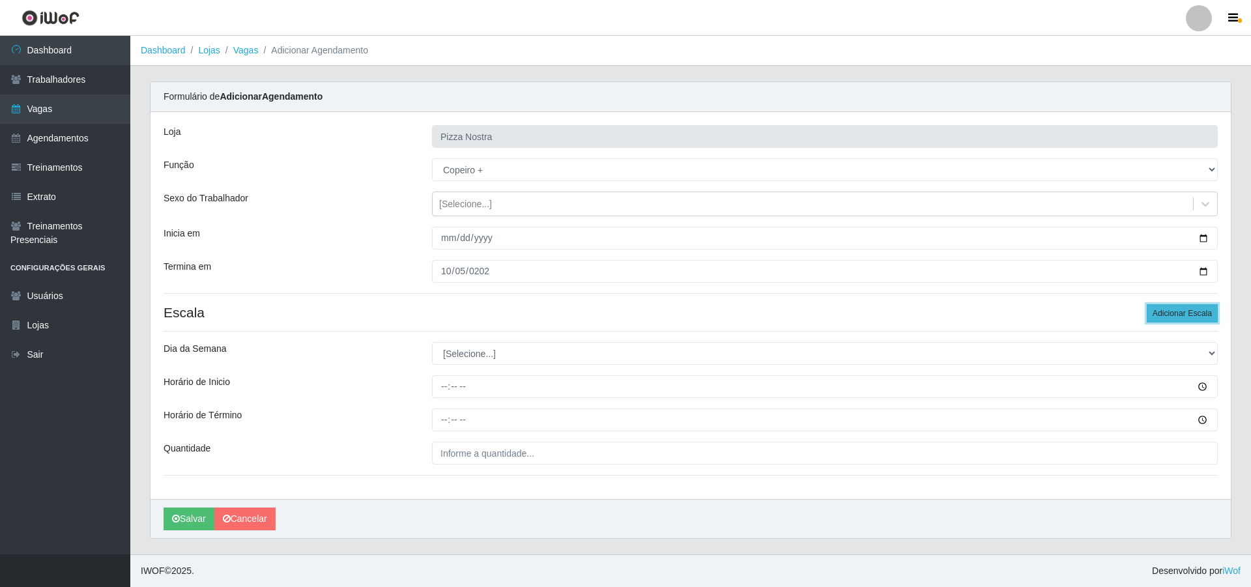
click at [1188, 321] on button "Adicionar Escala" at bounding box center [1182, 313] width 71 height 18
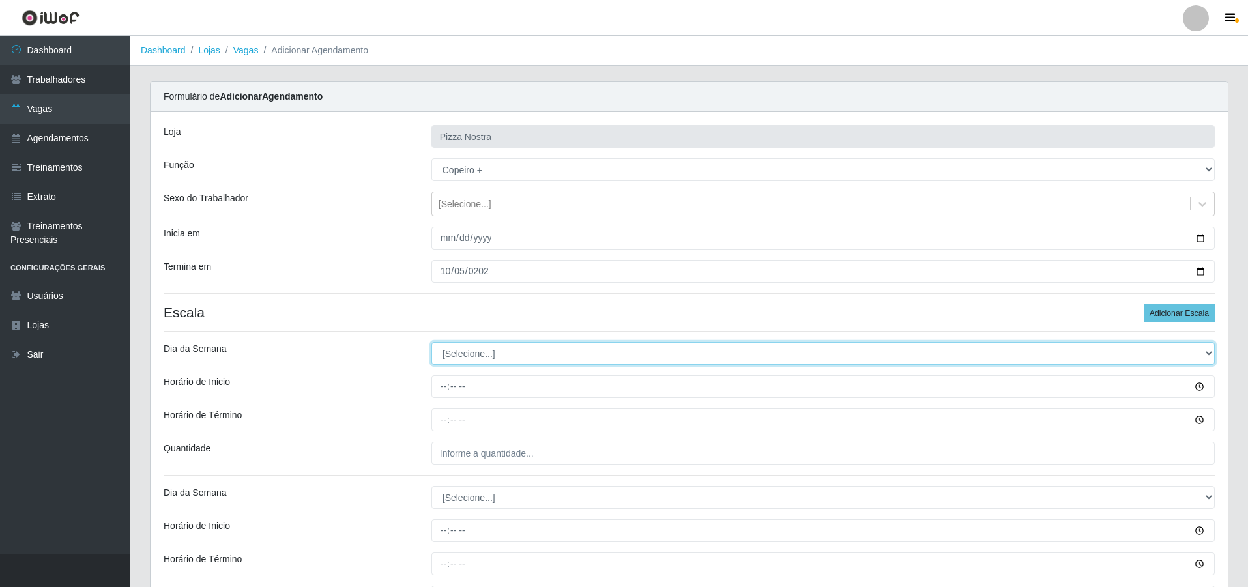
drag, startPoint x: 437, startPoint y: 347, endPoint x: 443, endPoint y: 347, distance: 6.5
click at [437, 347] on select "[Selecione...] Segunda Terça Quarta Quinta Sexta Sábado Domingo" at bounding box center [822, 353] width 783 height 23
select select "6"
click at [431, 342] on select "[Selecione...] Segunda Terça Quarta Quinta Sexta Sábado Domingo" at bounding box center [822, 353] width 783 height 23
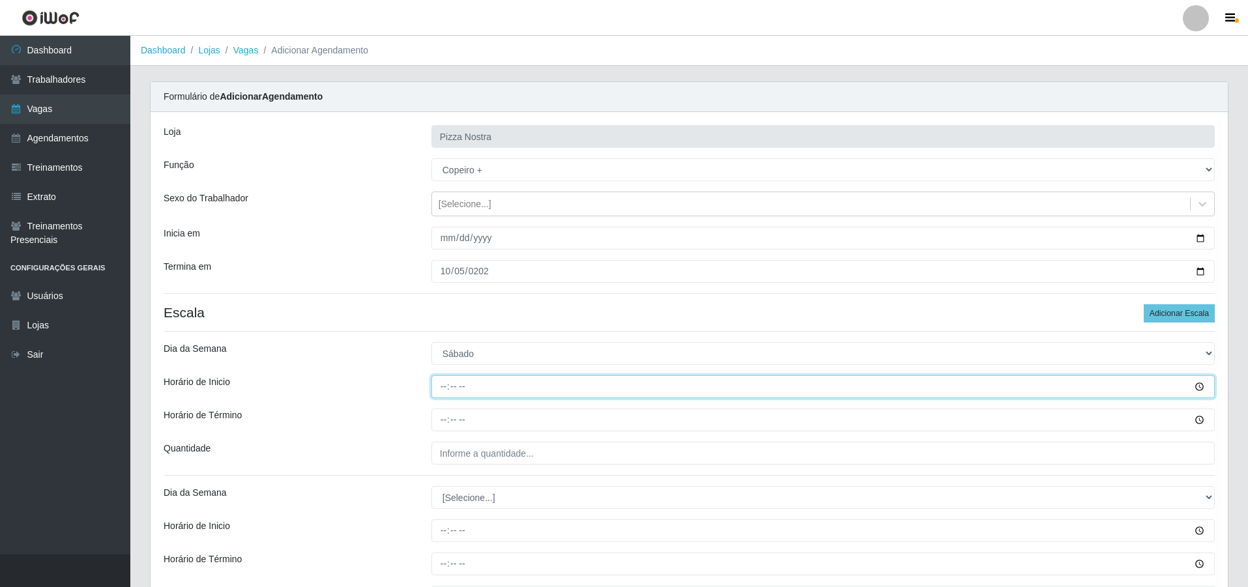
click at [435, 380] on input "Horário de Inicio" at bounding box center [822, 386] width 783 height 23
type input "18:00"
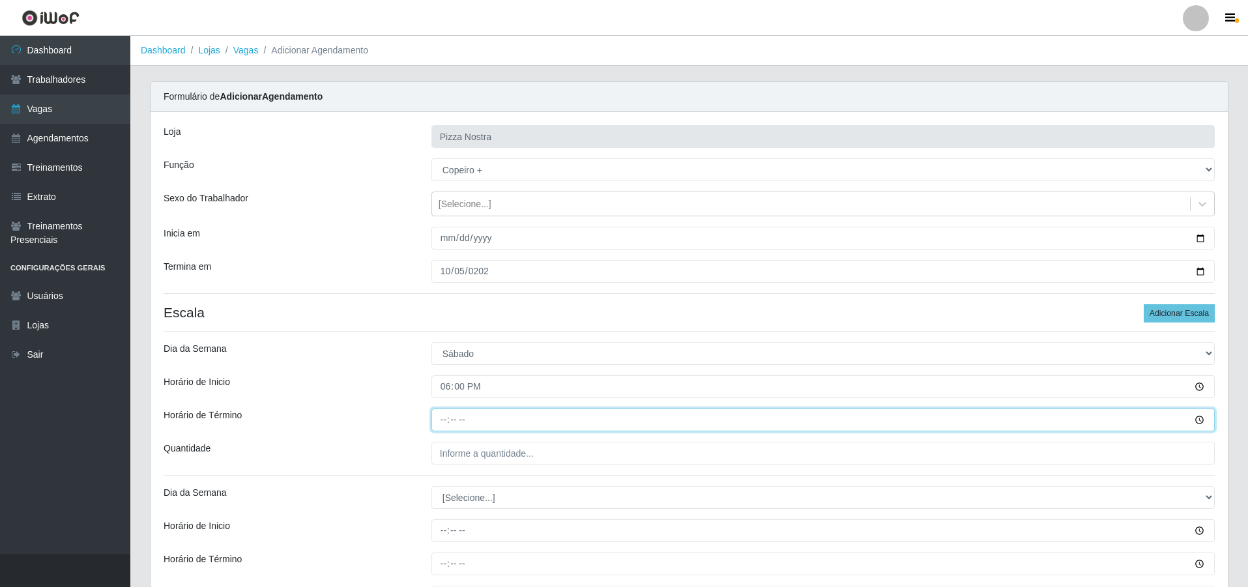
click at [438, 418] on input "Horário de Término" at bounding box center [822, 419] width 783 height 23
type input "00:00"
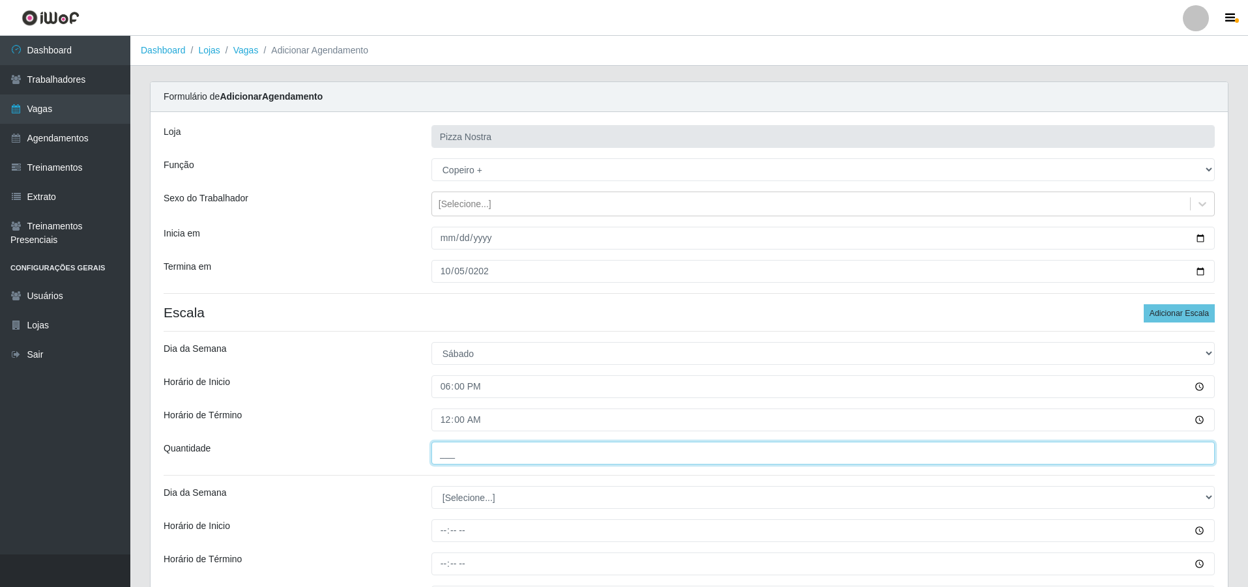
click at [466, 457] on input "___" at bounding box center [822, 453] width 783 height 23
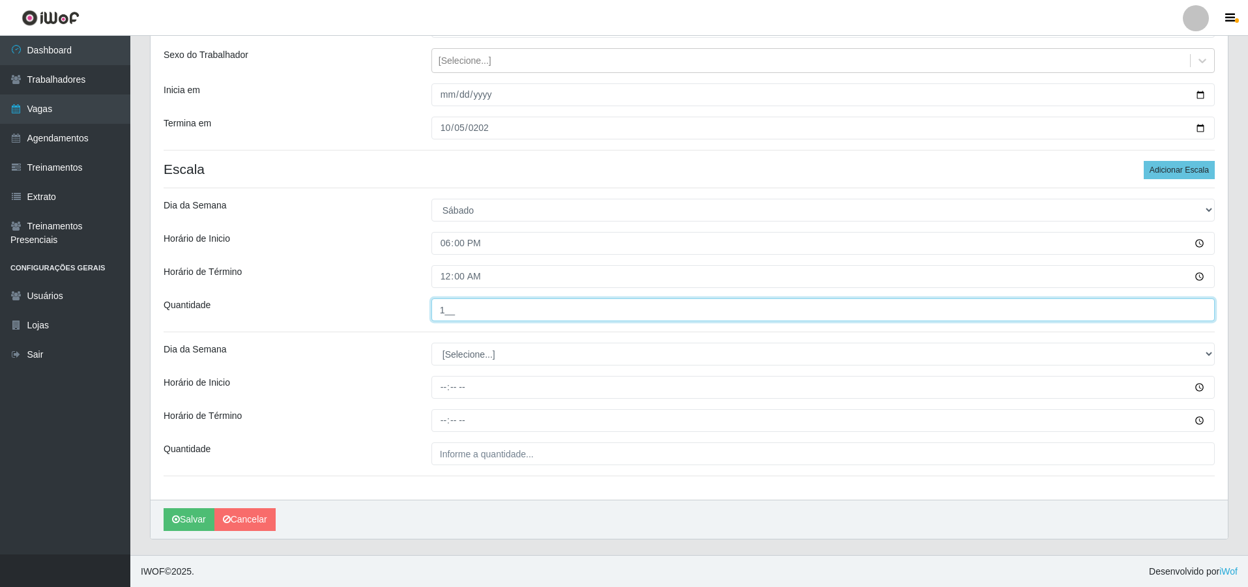
scroll to position [144, 0]
type input "1__"
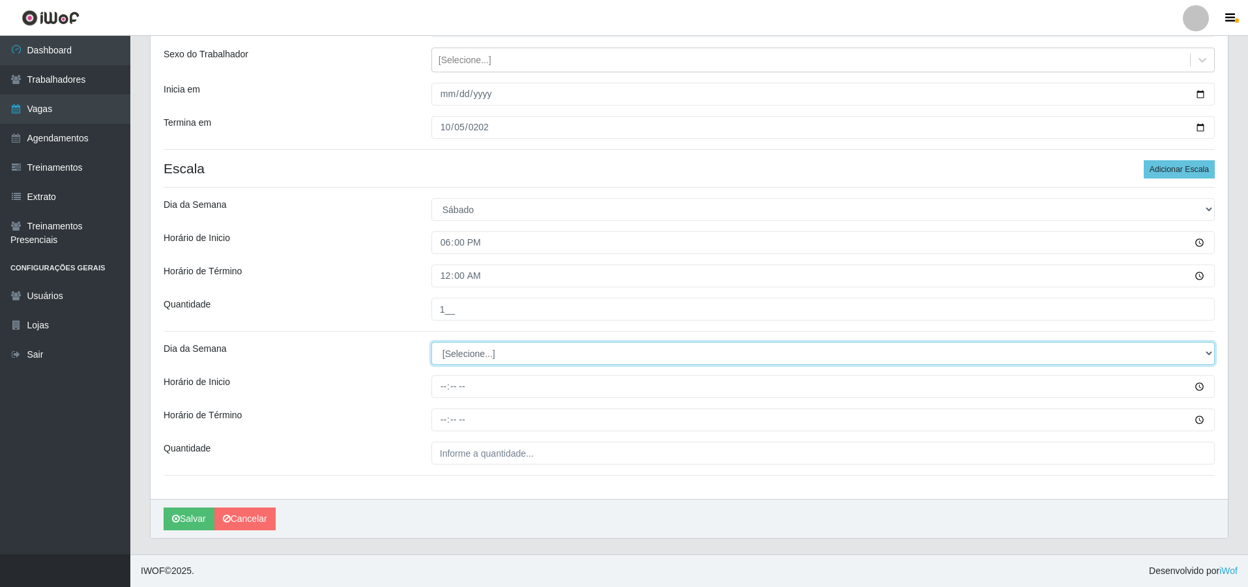
click at [480, 357] on select "[Selecione...] Segunda Terça Quarta Quinta Sexta Sábado Domingo" at bounding box center [822, 353] width 783 height 23
select select "0"
click at [431, 342] on select "[Selecione...] Segunda Terça Quarta Quinta Sexta Sábado Domingo" at bounding box center [822, 353] width 783 height 23
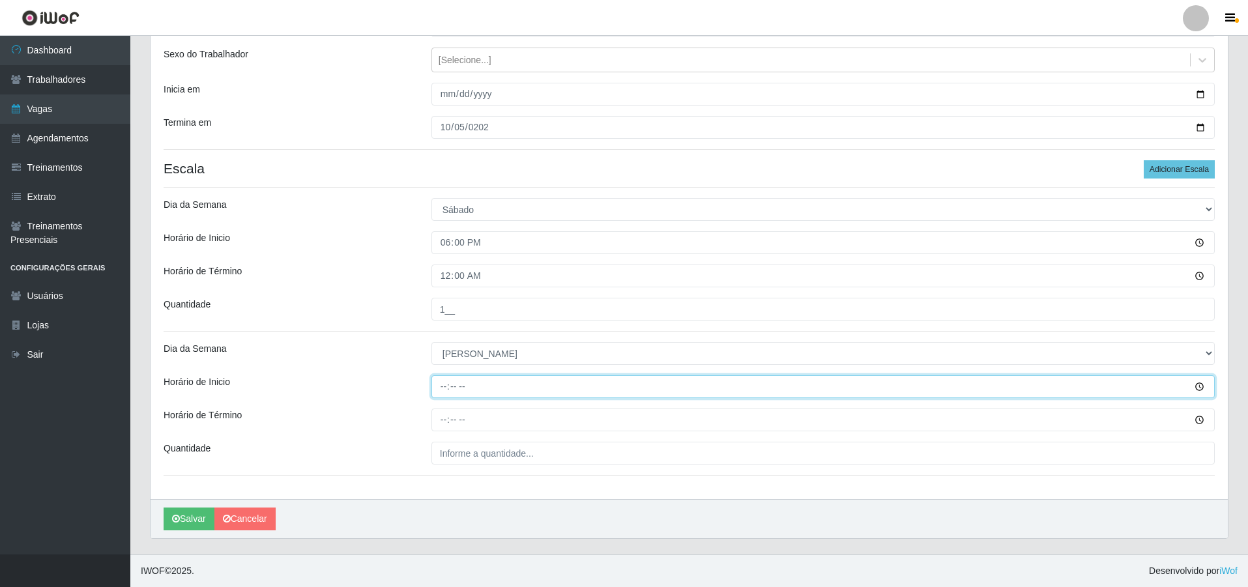
click at [438, 380] on input "Horário de Inicio" at bounding box center [822, 386] width 783 height 23
type input "18:00"
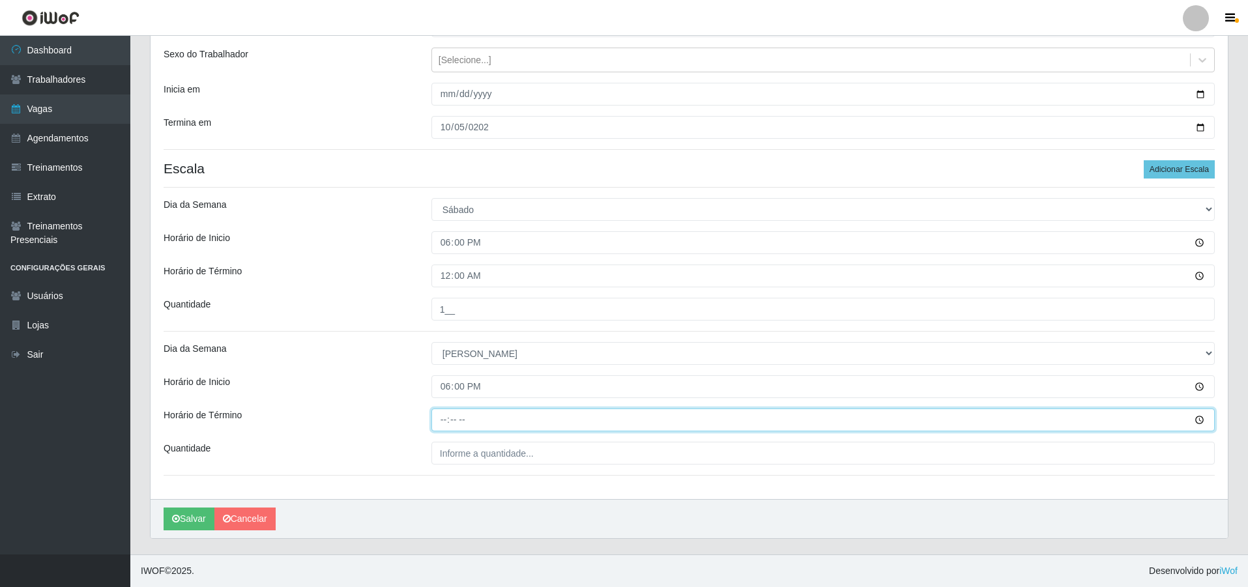
click at [445, 423] on input "Horário de Término" at bounding box center [822, 419] width 783 height 23
type input "00:00"
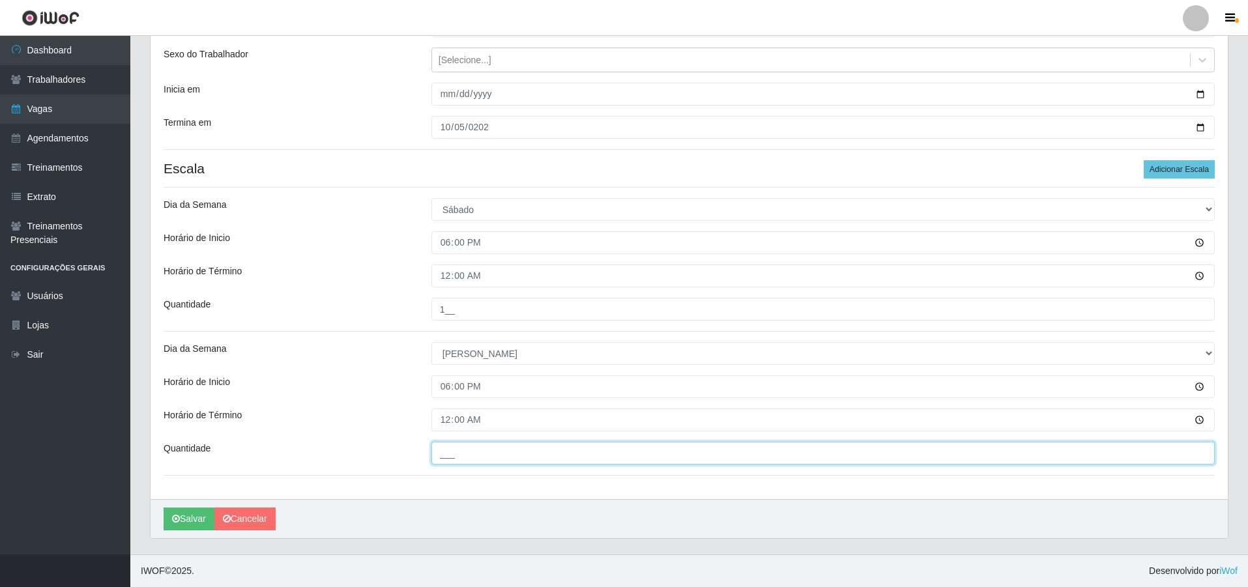
click at [442, 451] on input "___" at bounding box center [822, 453] width 783 height 23
type input "1__"
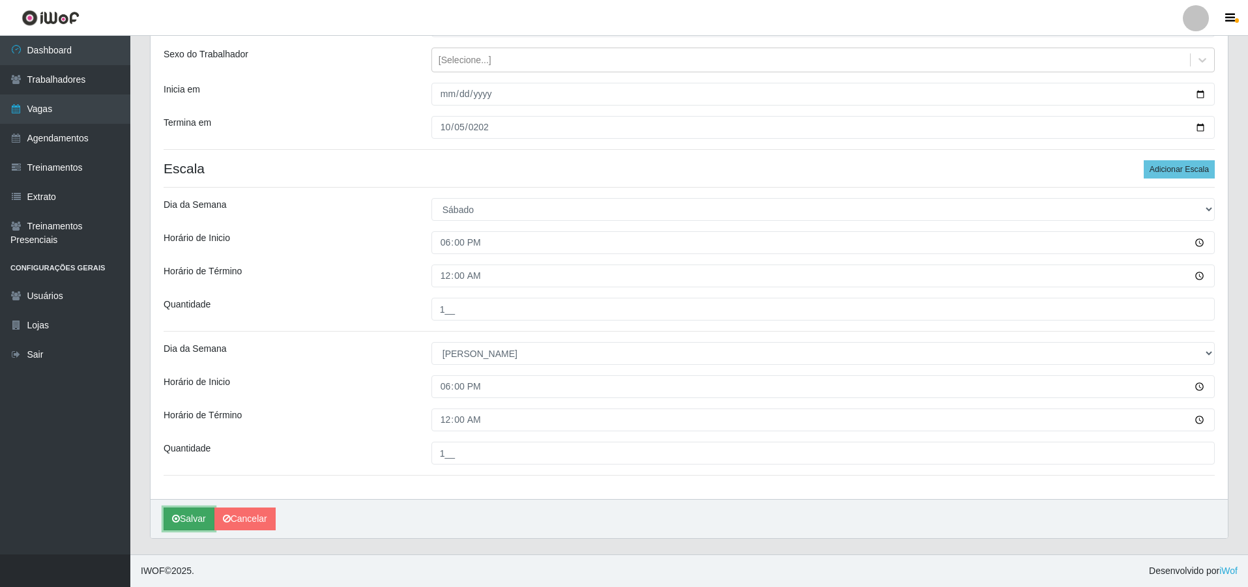
click at [191, 522] on button "Salvar" at bounding box center [189, 519] width 51 height 23
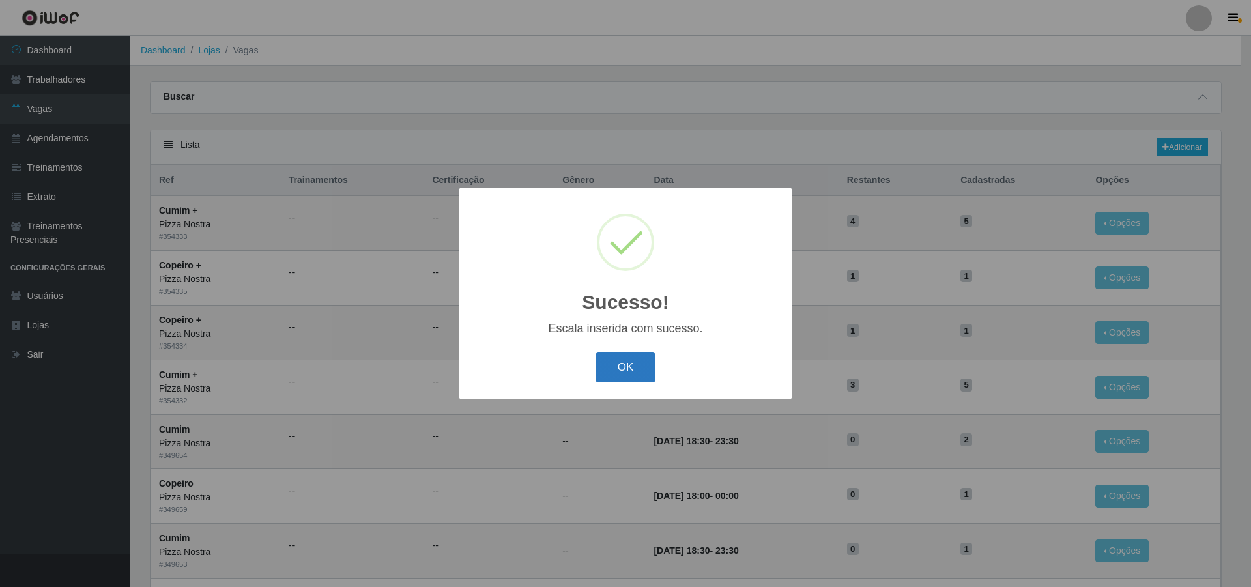
click at [609, 360] on button "OK" at bounding box center [625, 367] width 61 height 31
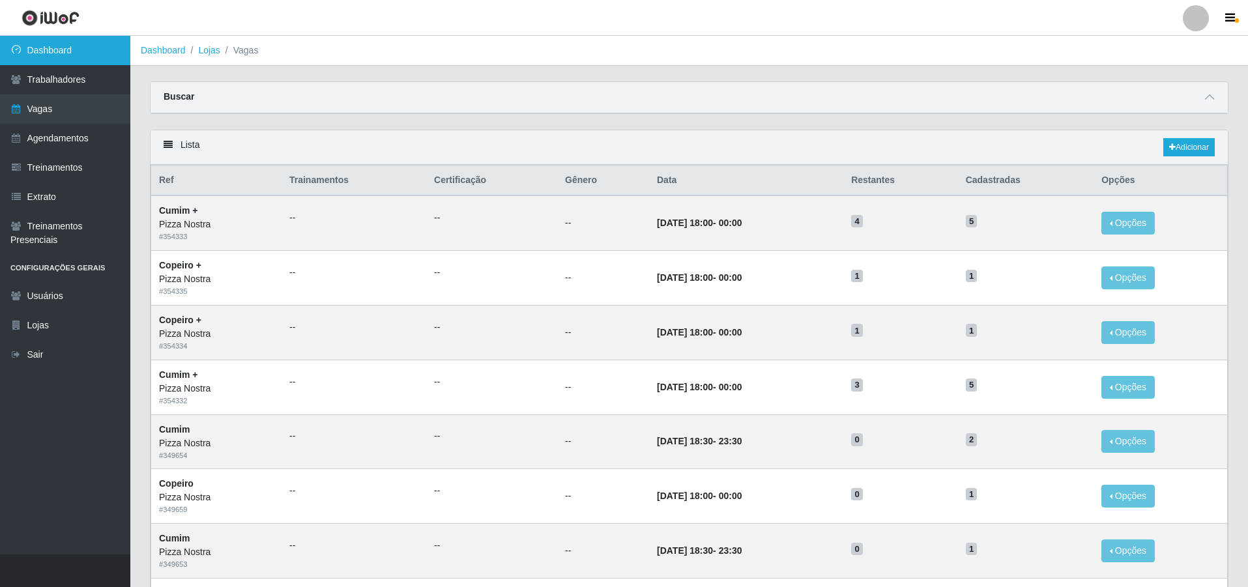
click at [58, 41] on link "Dashboard" at bounding box center [65, 50] width 130 height 29
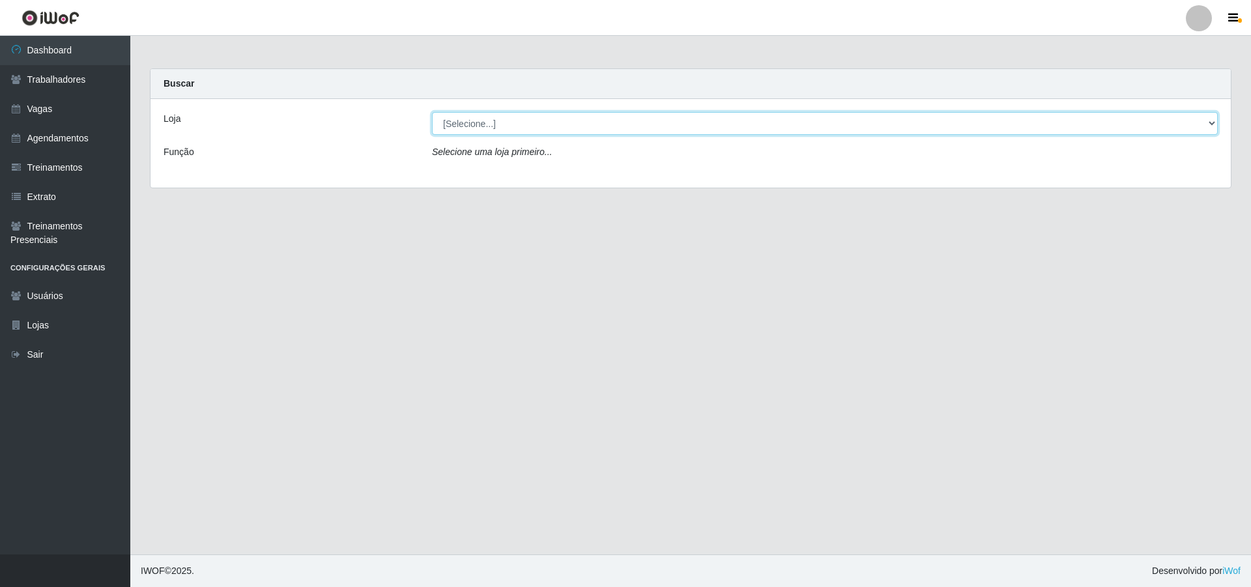
drag, startPoint x: 471, startPoint y: 115, endPoint x: 470, endPoint y: 126, distance: 11.8
click at [471, 115] on select "[Selecione...] Pizza Nostra" at bounding box center [825, 123] width 786 height 23
select select "337"
click at [432, 112] on select "[Selecione...] Pizza Nostra" at bounding box center [825, 123] width 786 height 23
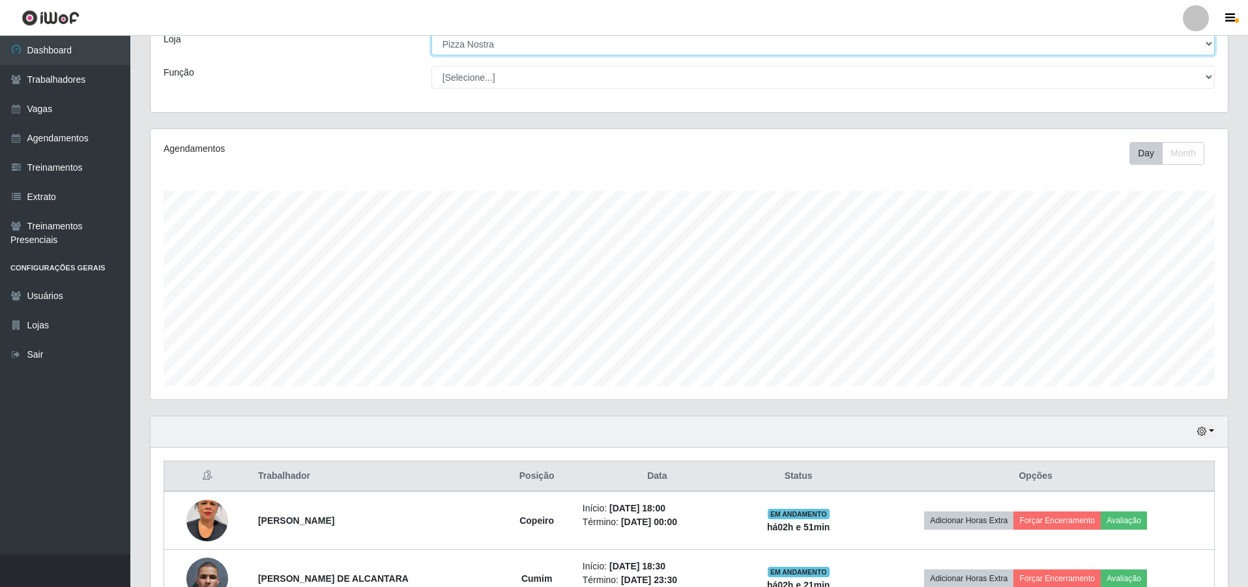
scroll to position [162, 0]
